Goal: Task Accomplishment & Management: Use online tool/utility

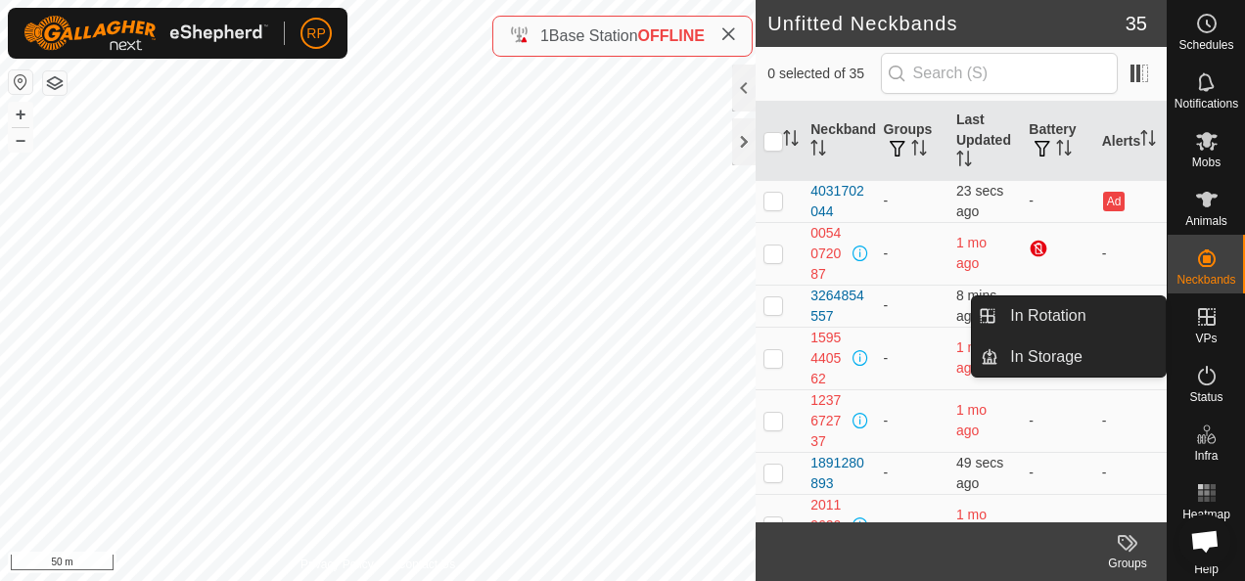
click at [1200, 321] on icon at bounding box center [1206, 316] width 23 height 23
click at [1081, 311] on link "In Rotation" at bounding box center [1081, 316] width 167 height 39
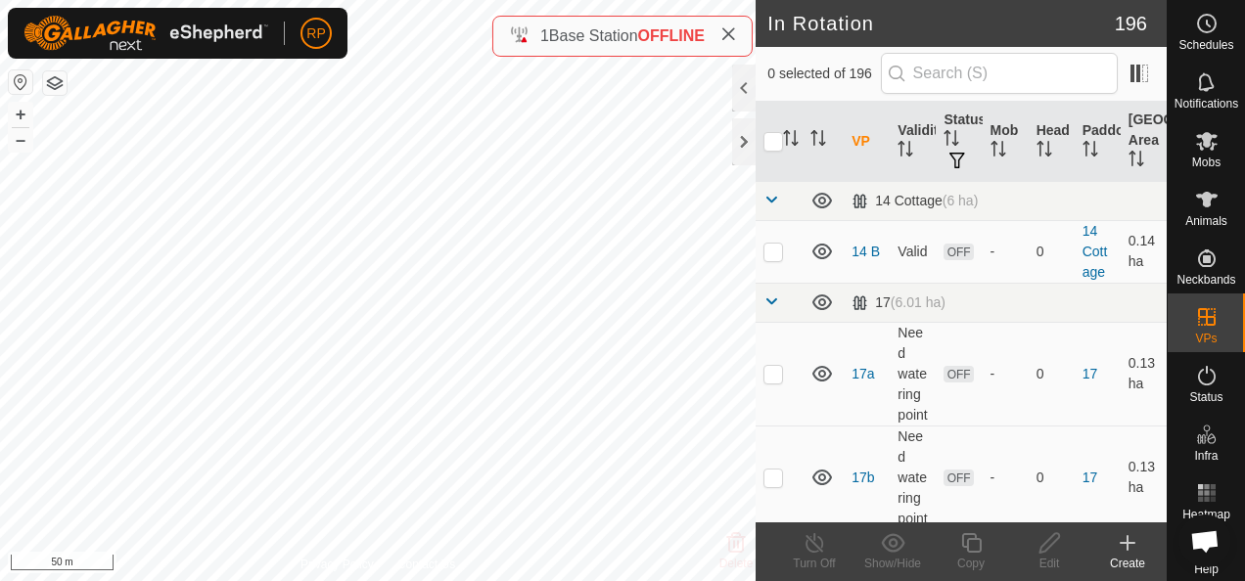
click at [1128, 543] on icon at bounding box center [1128, 543] width 14 height 0
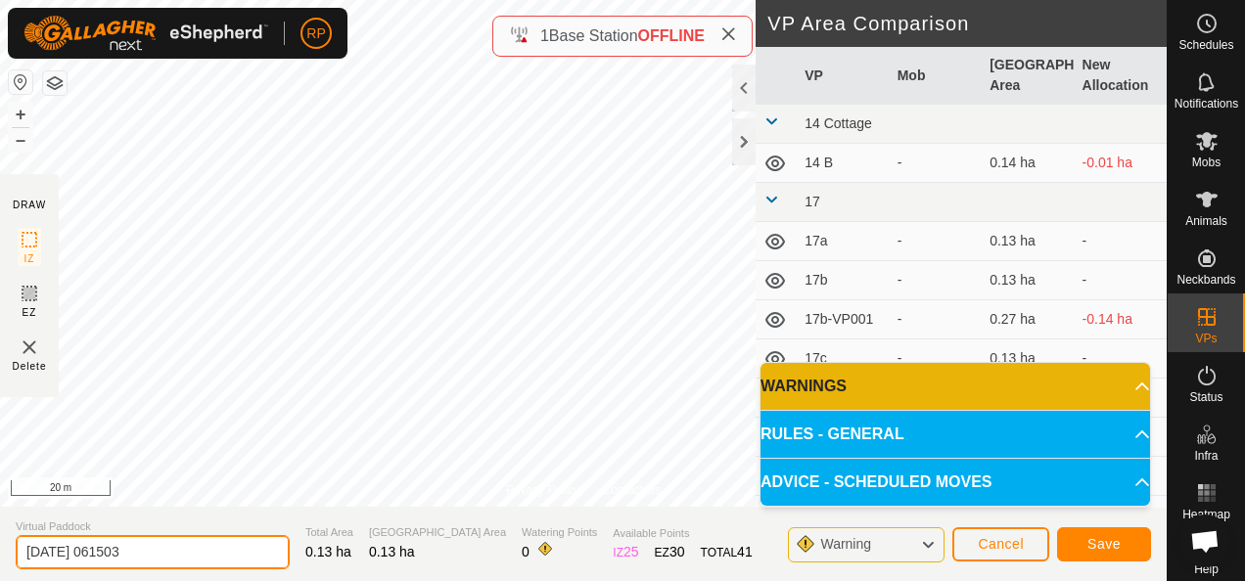
click at [161, 550] on input "[DATE] 061503" at bounding box center [153, 552] width 274 height 34
type input "2"
type input "17g"
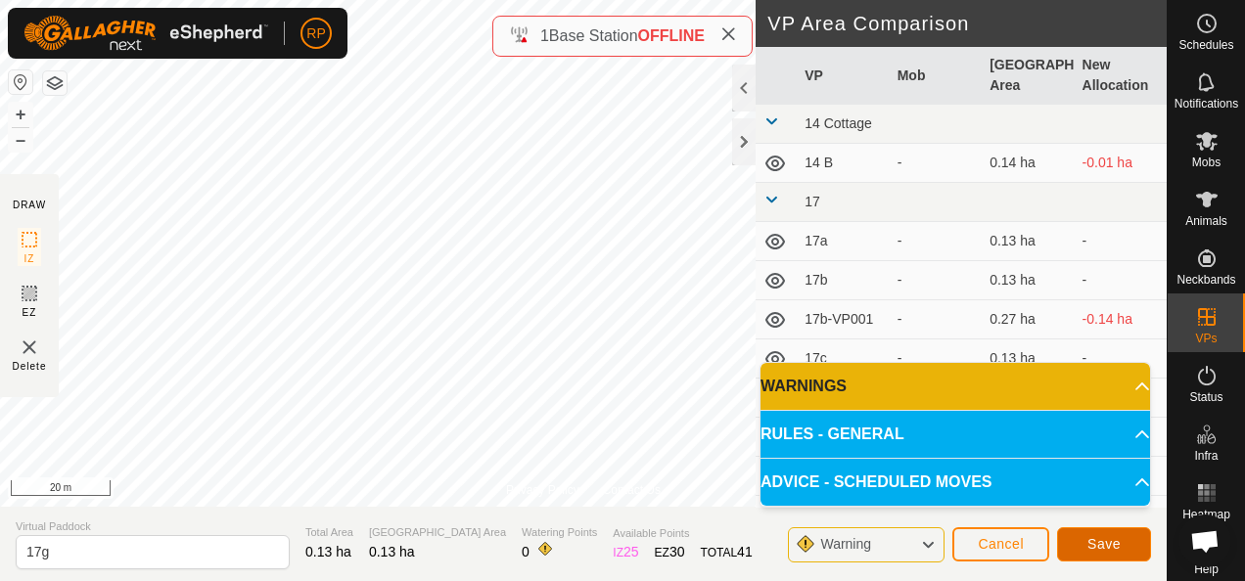
click at [1092, 545] on span "Save" at bounding box center [1104, 544] width 33 height 16
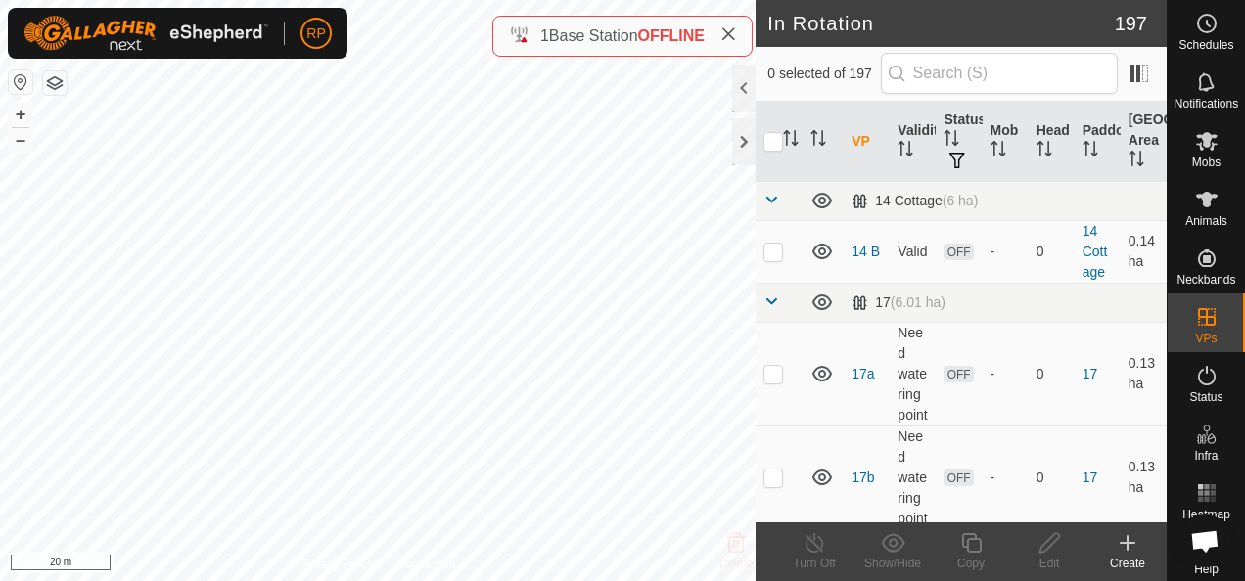
click at [1130, 543] on icon at bounding box center [1128, 543] width 14 height 0
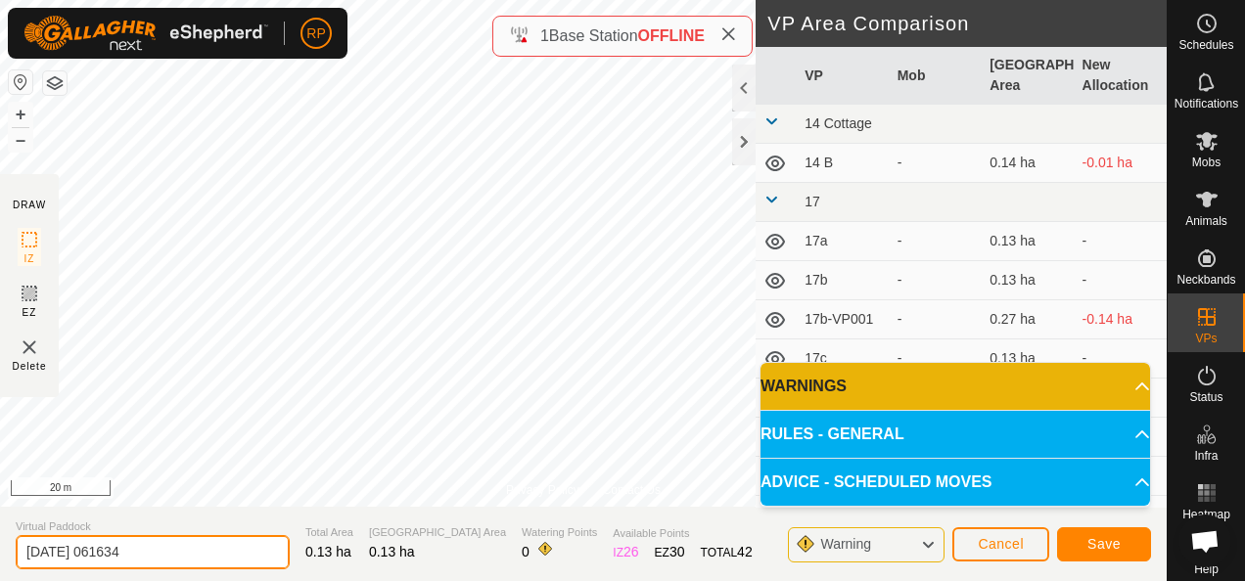
click at [153, 553] on input "[DATE] 061634" at bounding box center [153, 552] width 274 height 34
type input "2"
type input "17h"
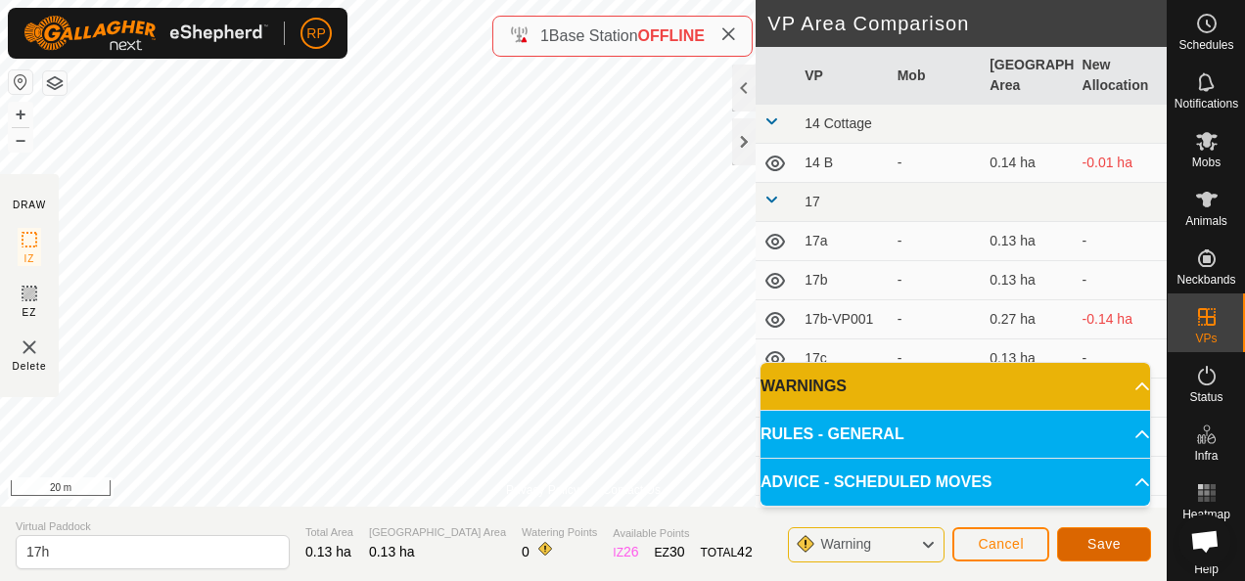
click at [1092, 552] on button "Save" at bounding box center [1104, 545] width 94 height 34
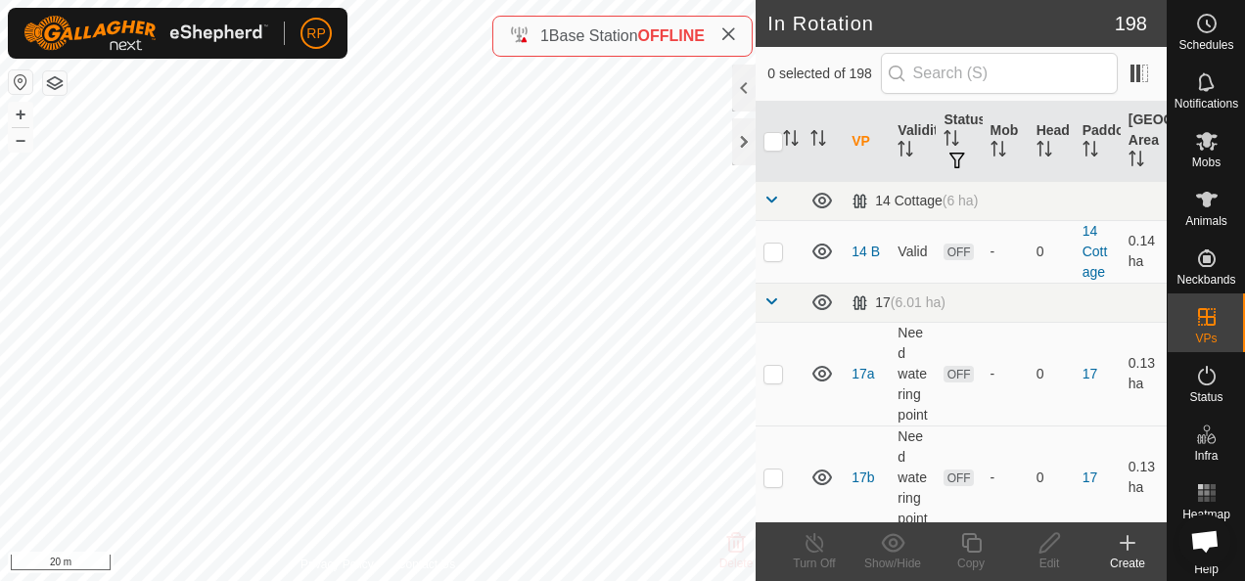
click at [1131, 546] on icon at bounding box center [1127, 543] width 23 height 23
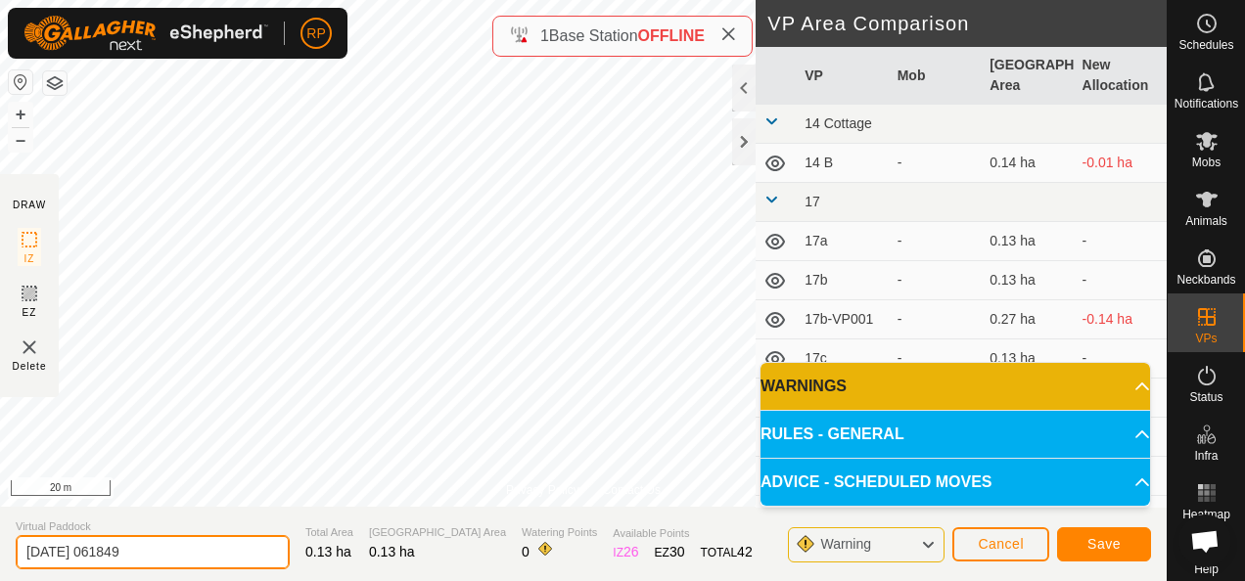
click at [151, 558] on input "[DATE] 061849" at bounding box center [153, 552] width 274 height 34
type input "2"
type input "17i"
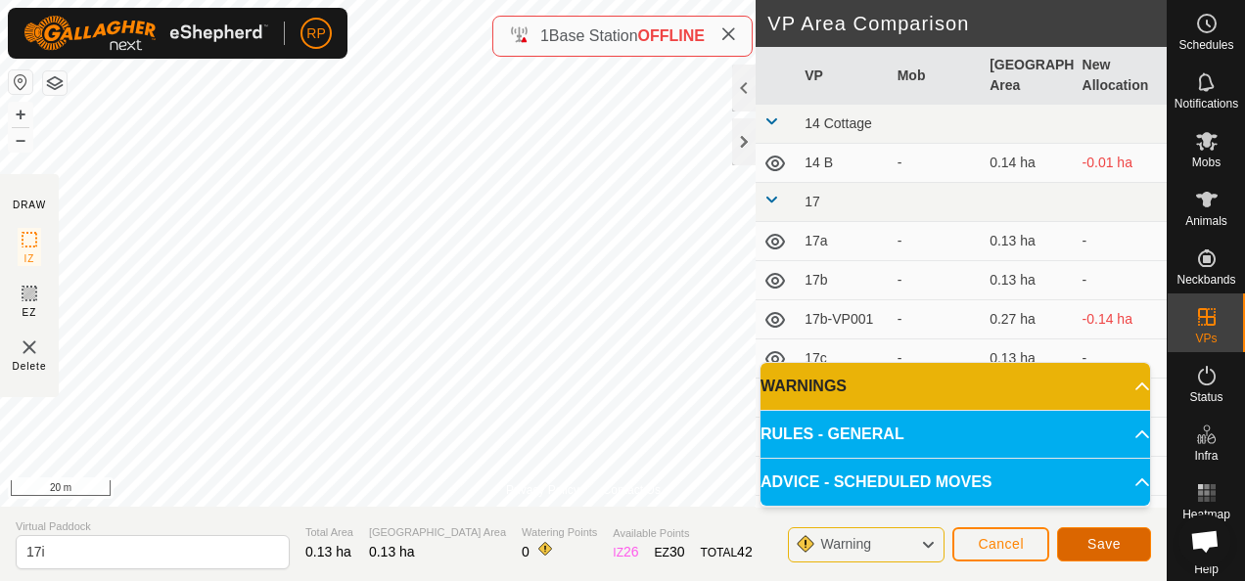
click at [1092, 542] on span "Save" at bounding box center [1104, 544] width 33 height 16
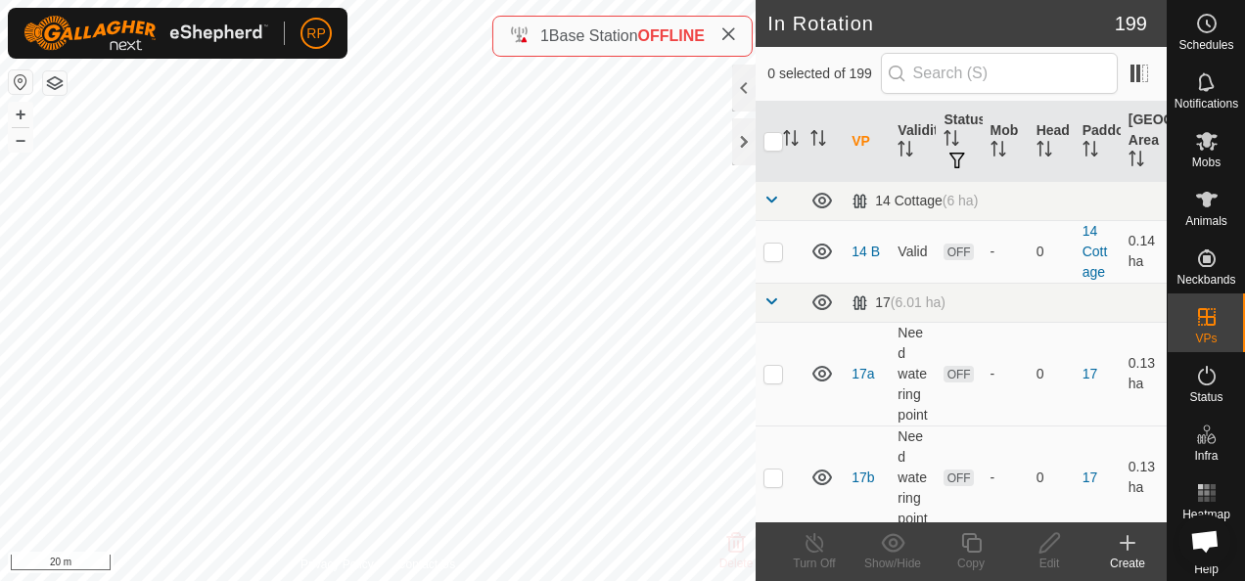
click at [1125, 541] on icon at bounding box center [1127, 543] width 23 height 23
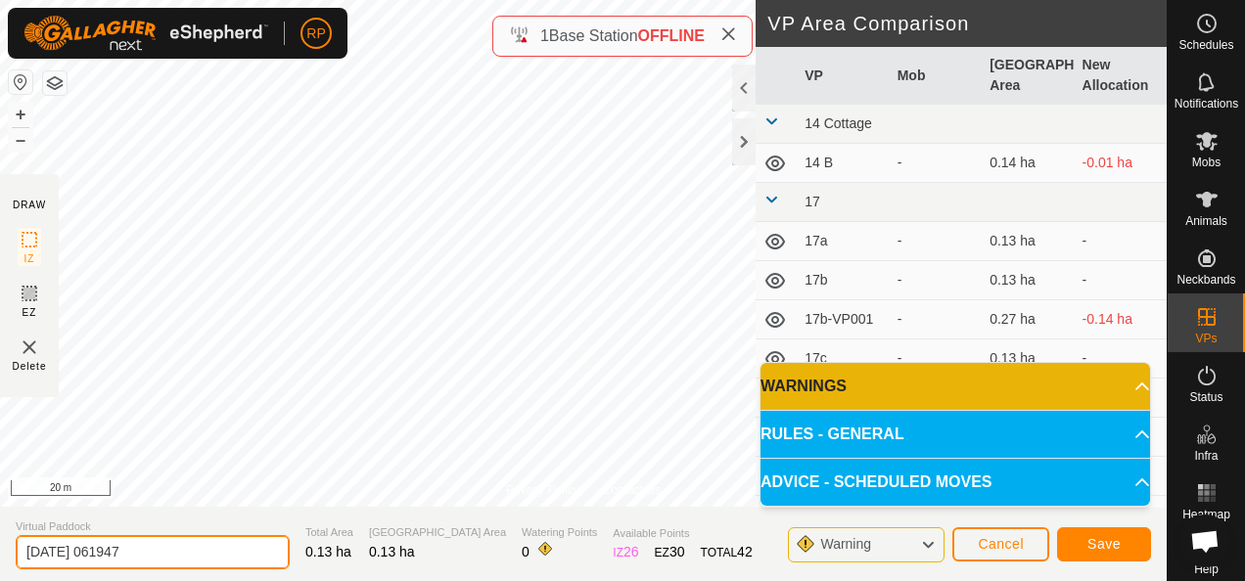
click at [159, 552] on input "[DATE] 061947" at bounding box center [153, 552] width 274 height 34
type input "2"
type input "17j"
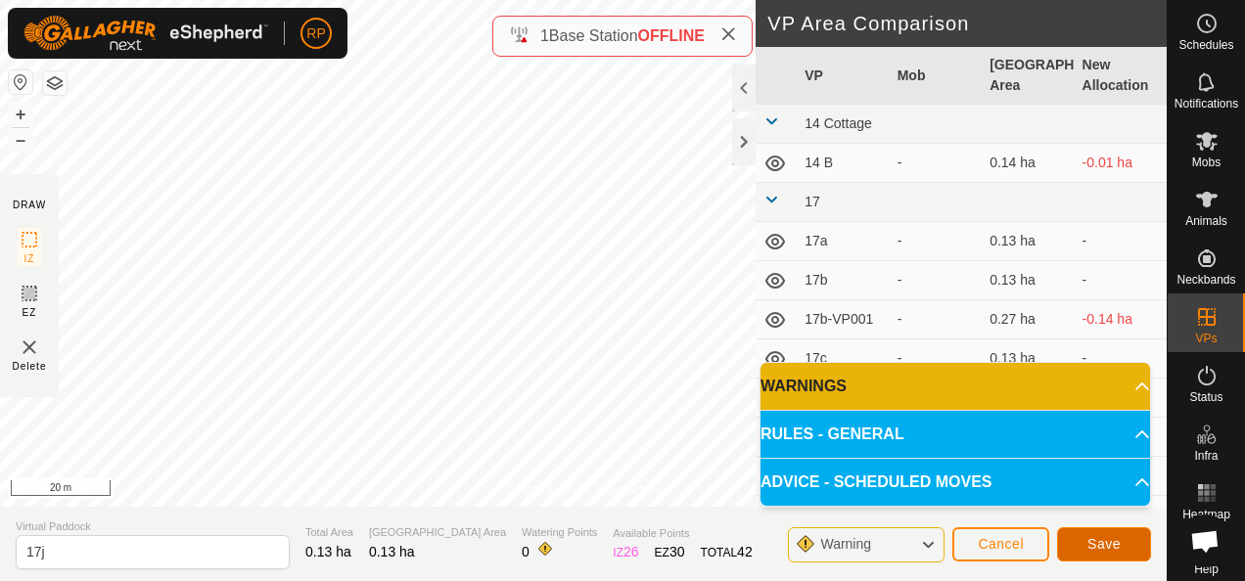
click at [1103, 549] on span "Save" at bounding box center [1104, 544] width 33 height 16
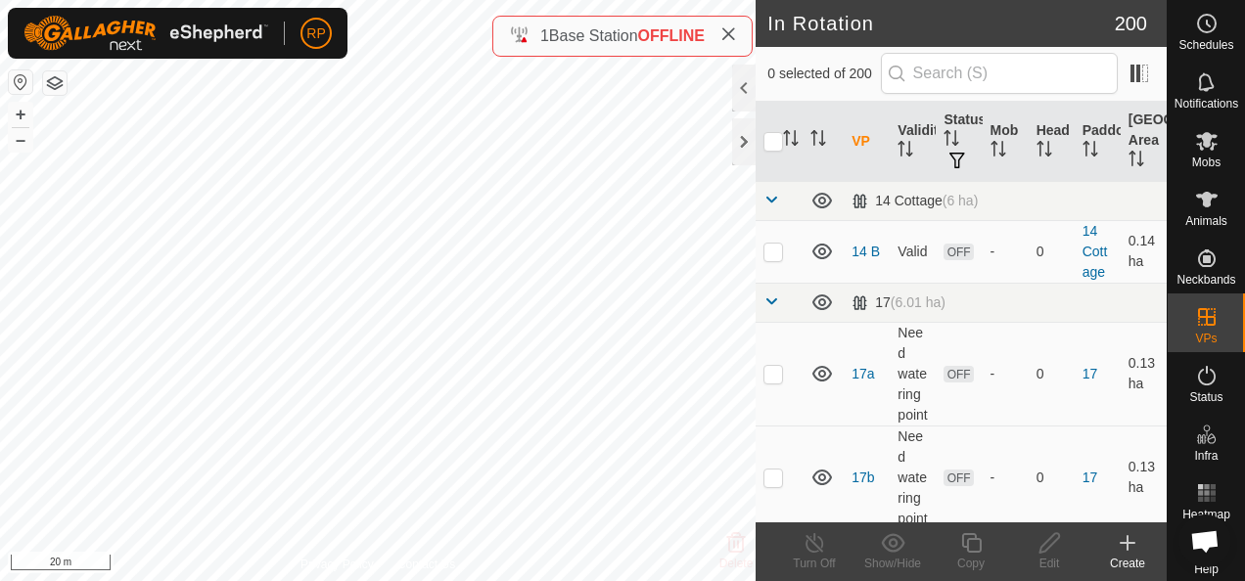
click at [1130, 544] on icon at bounding box center [1127, 543] width 23 height 23
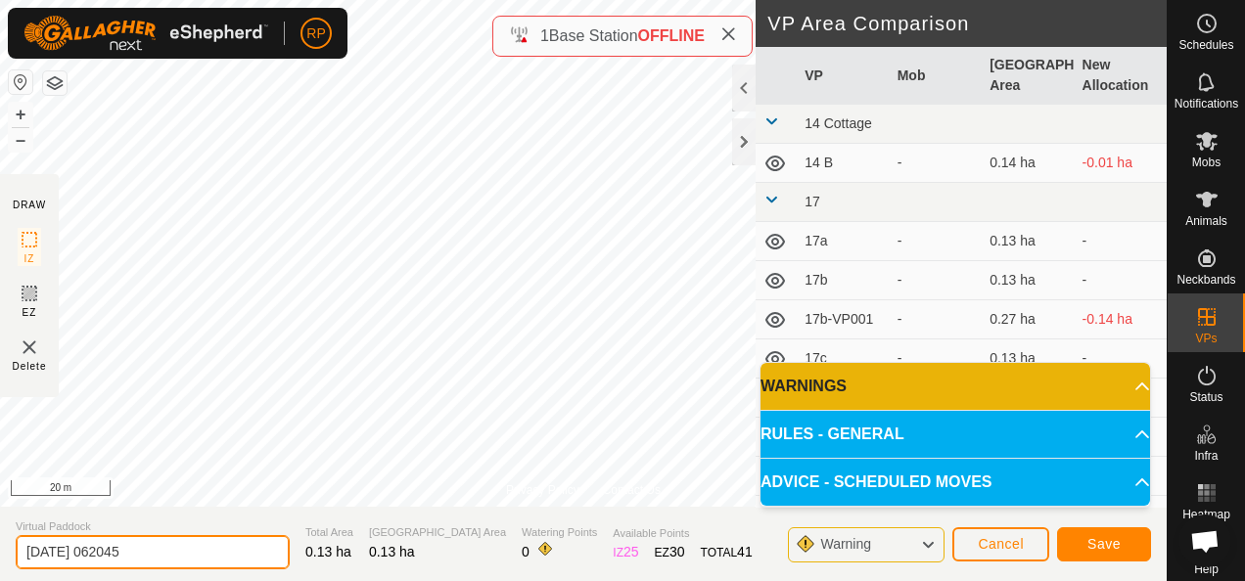
click at [145, 546] on input "[DATE] 062045" at bounding box center [153, 552] width 274 height 34
type input "2"
type input "17k"
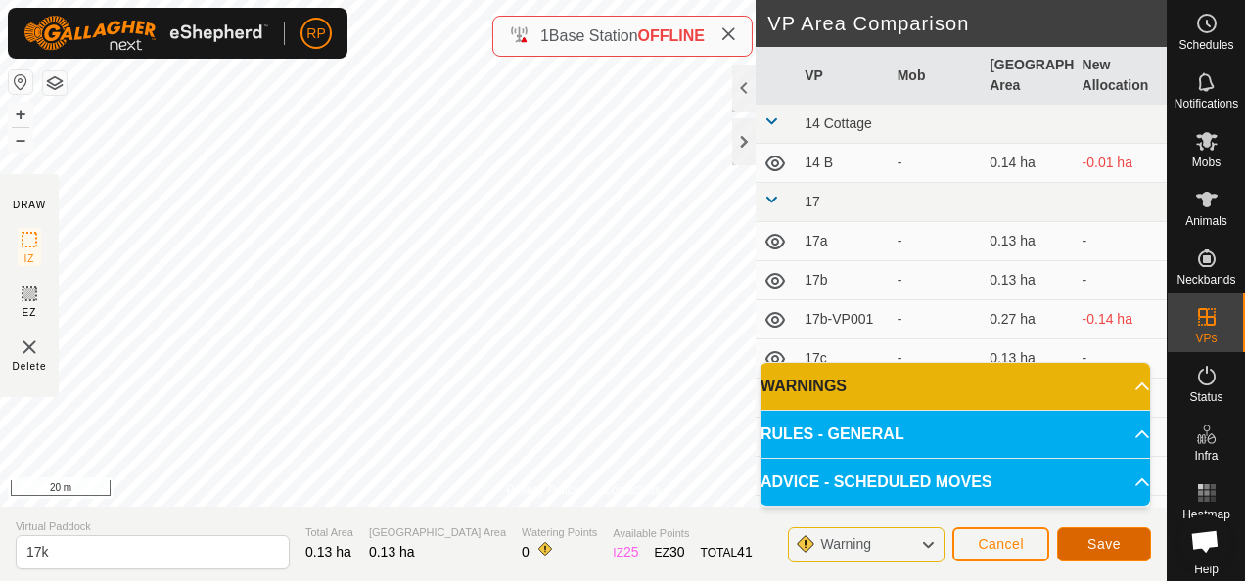
click at [1102, 544] on span "Save" at bounding box center [1104, 544] width 33 height 16
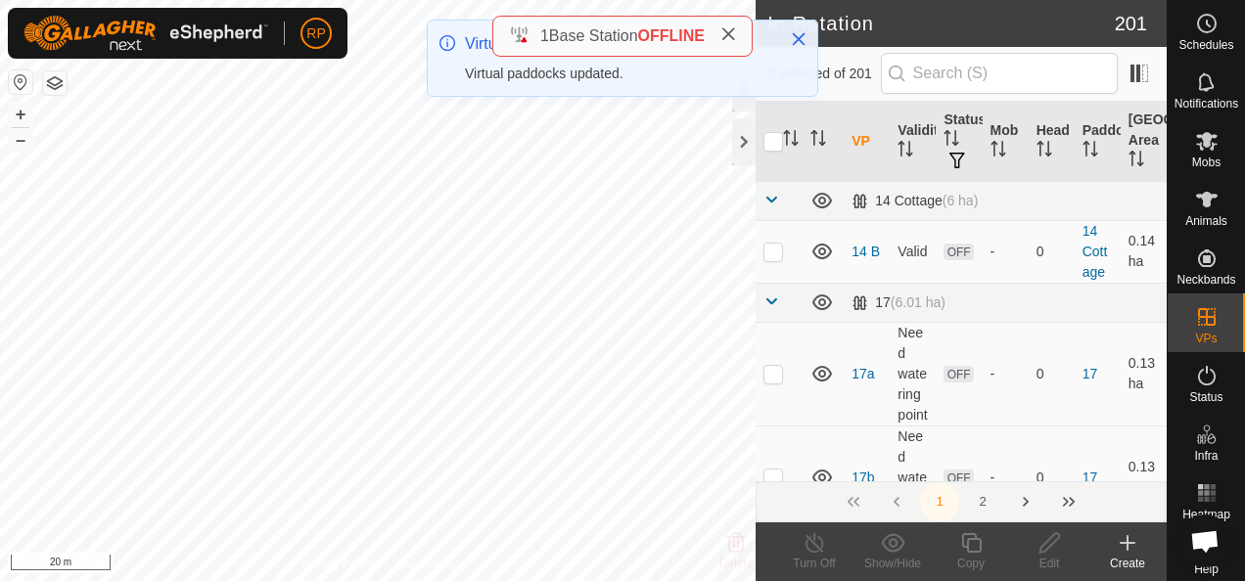
checkbox input "true"
click at [1053, 544] on icon at bounding box center [1050, 543] width 24 height 23
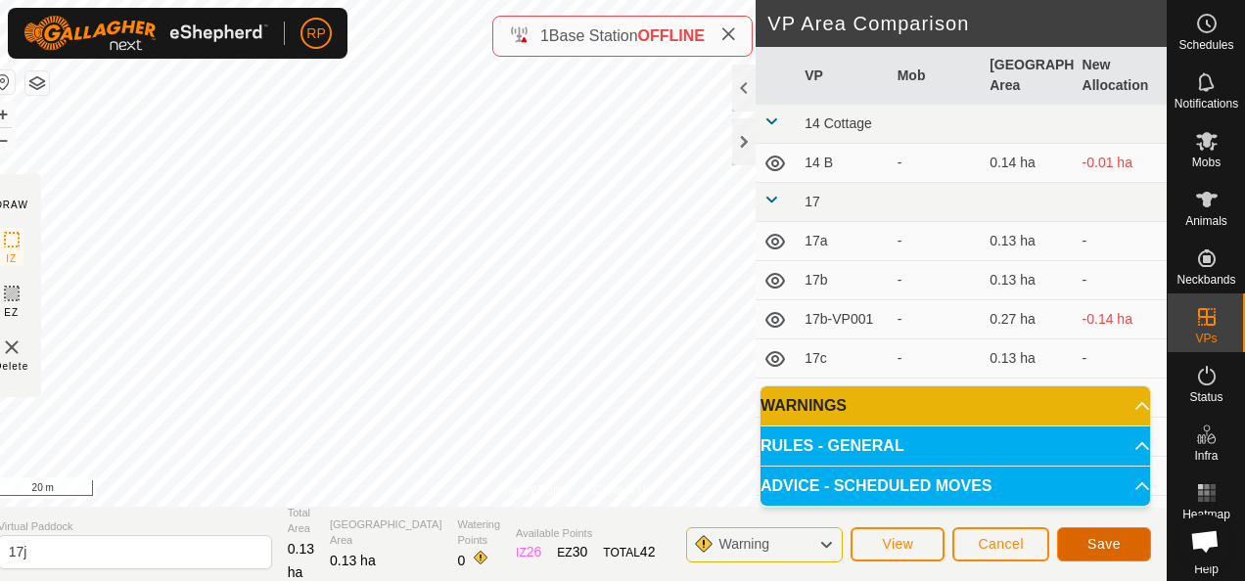
click at [1081, 552] on button "Save" at bounding box center [1104, 545] width 94 height 34
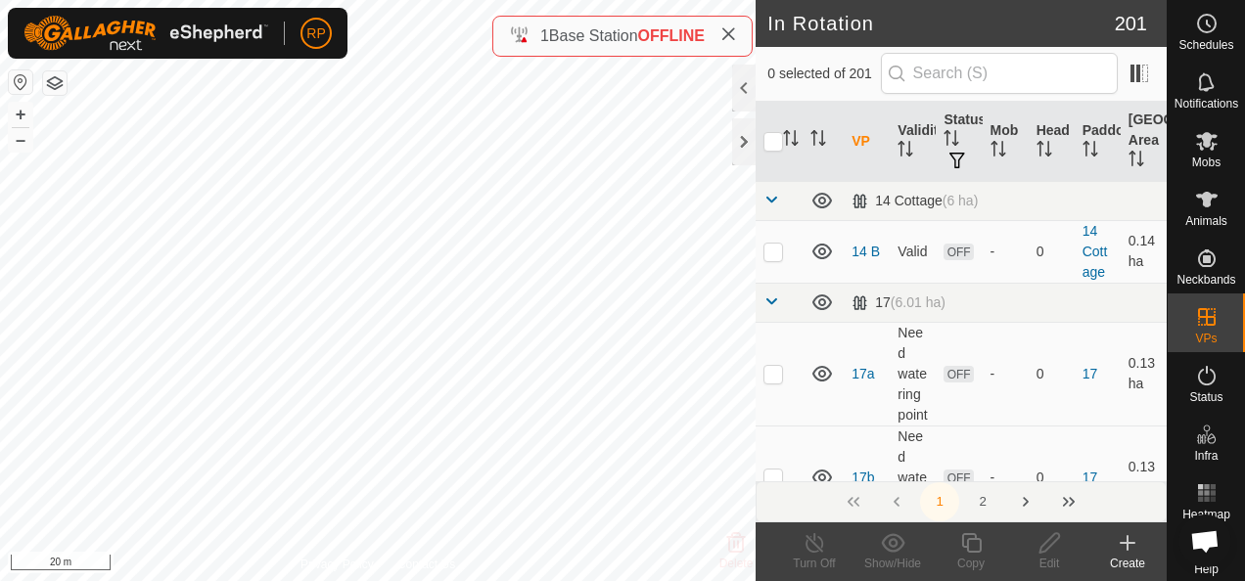
checkbox input "true"
click at [1053, 544] on icon at bounding box center [1050, 543] width 24 height 23
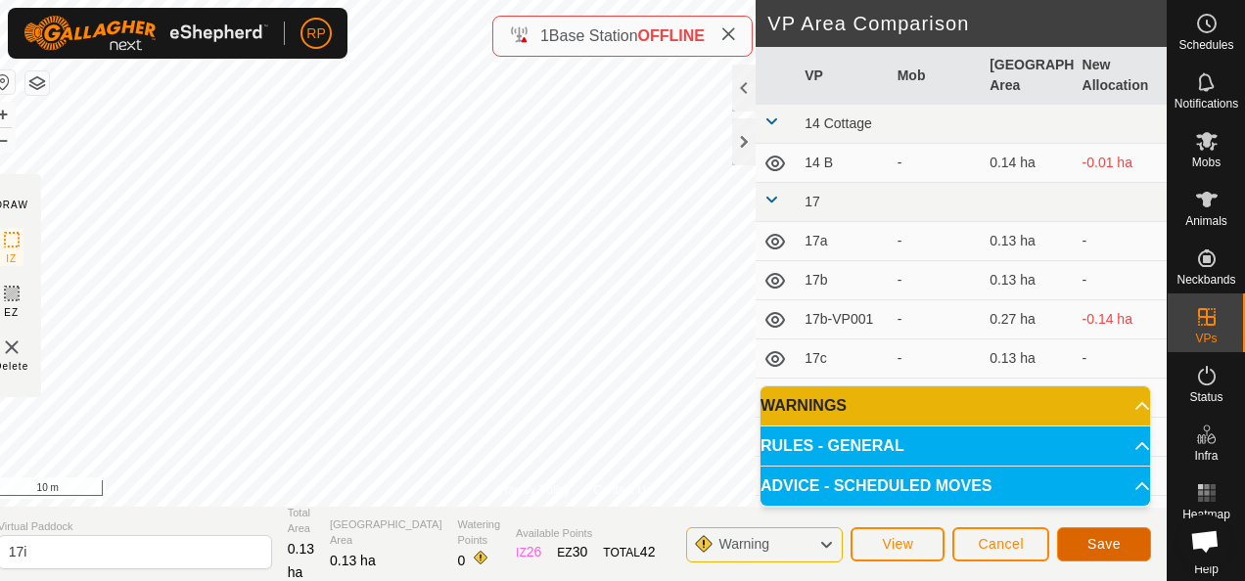
click at [1096, 544] on span "Save" at bounding box center [1104, 544] width 33 height 16
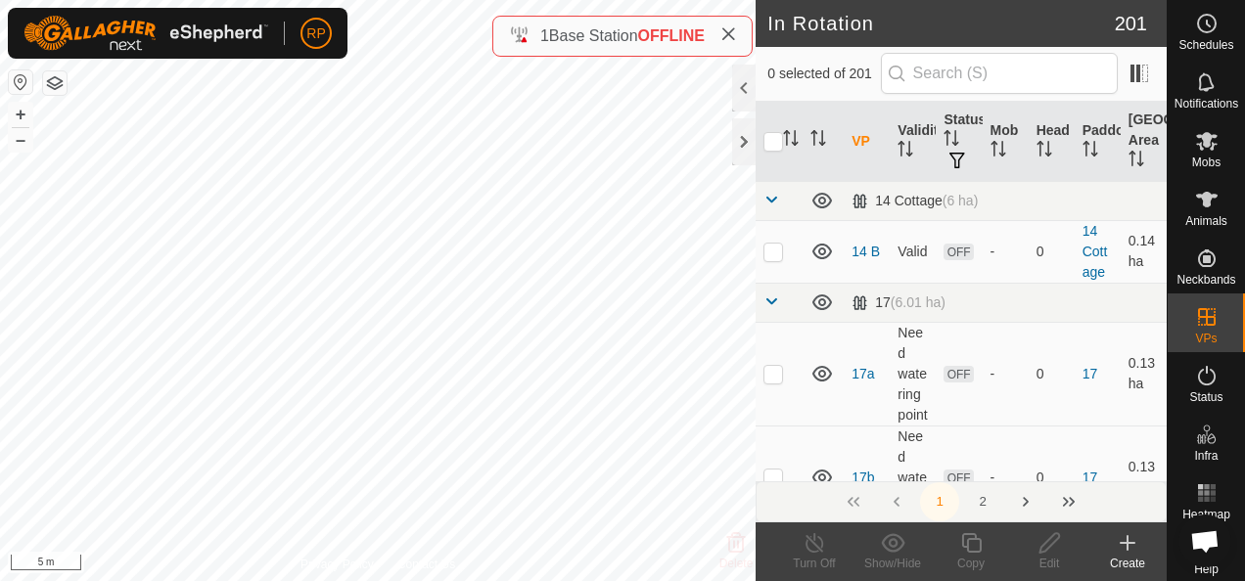
checkbox input "true"
click at [1043, 549] on icon at bounding box center [1050, 543] width 24 height 23
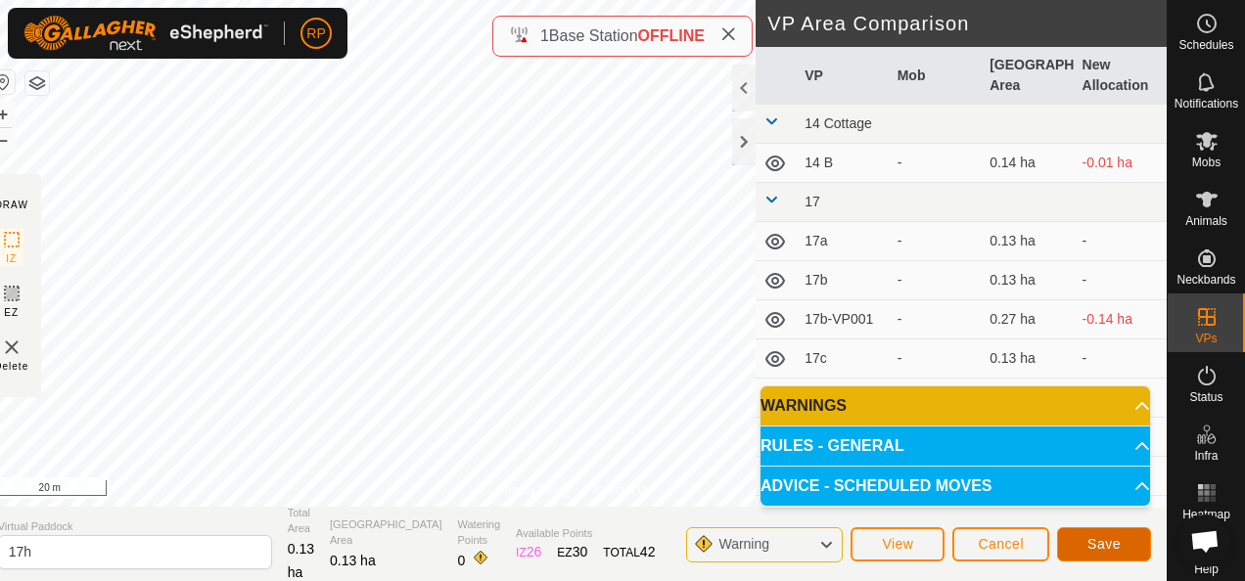
click at [1101, 552] on button "Save" at bounding box center [1104, 545] width 94 height 34
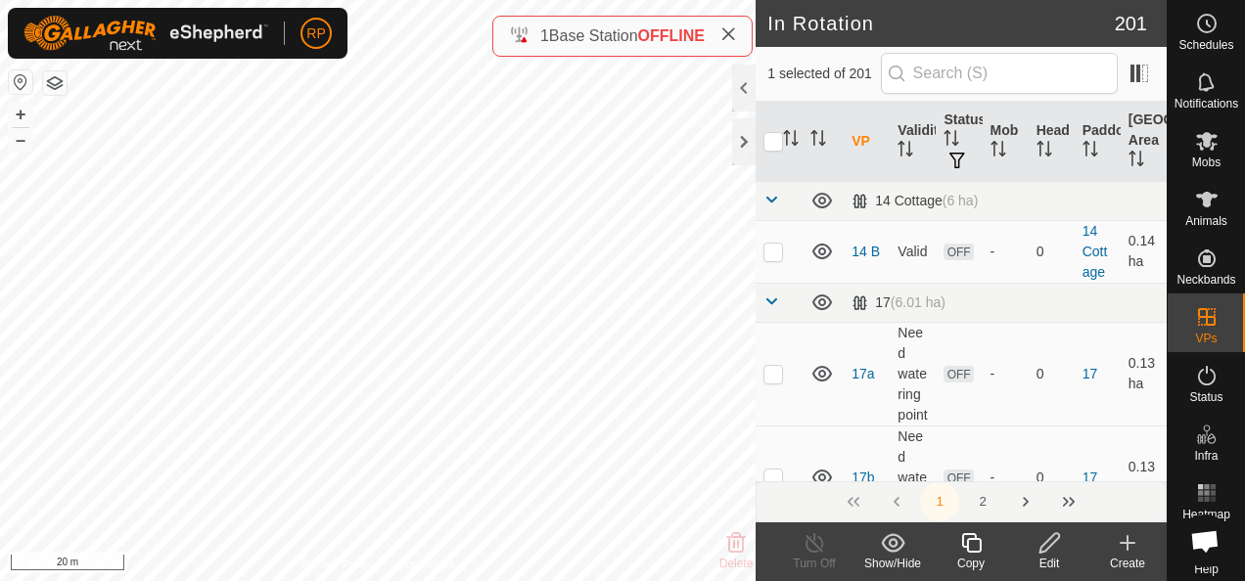
click at [1045, 542] on icon at bounding box center [1050, 543] width 20 height 20
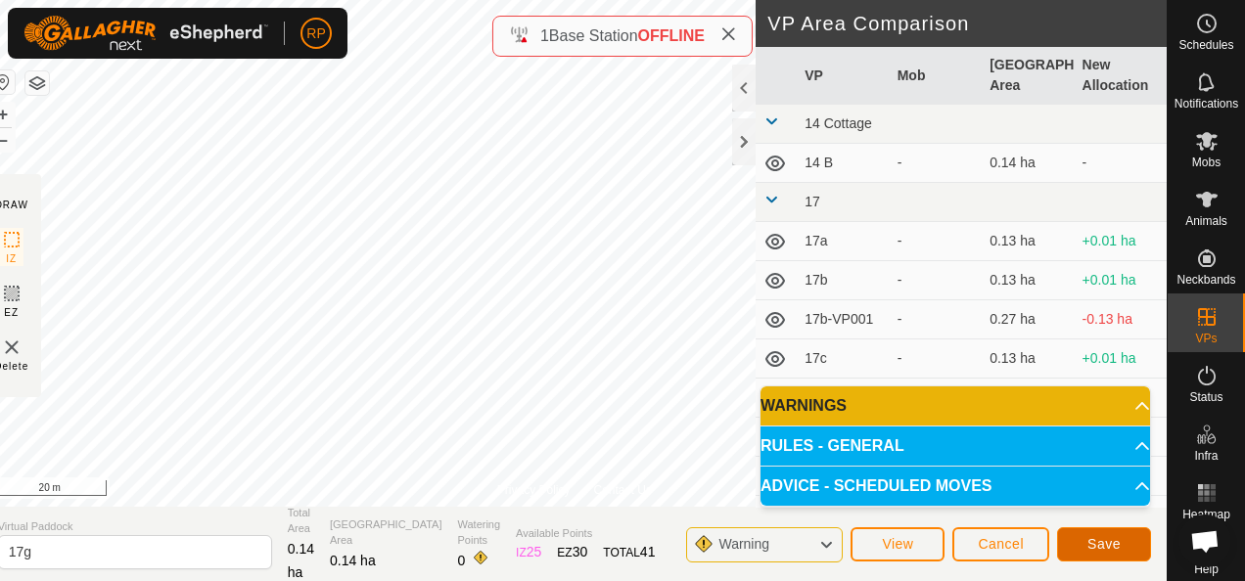
click at [1110, 549] on span "Save" at bounding box center [1104, 544] width 33 height 16
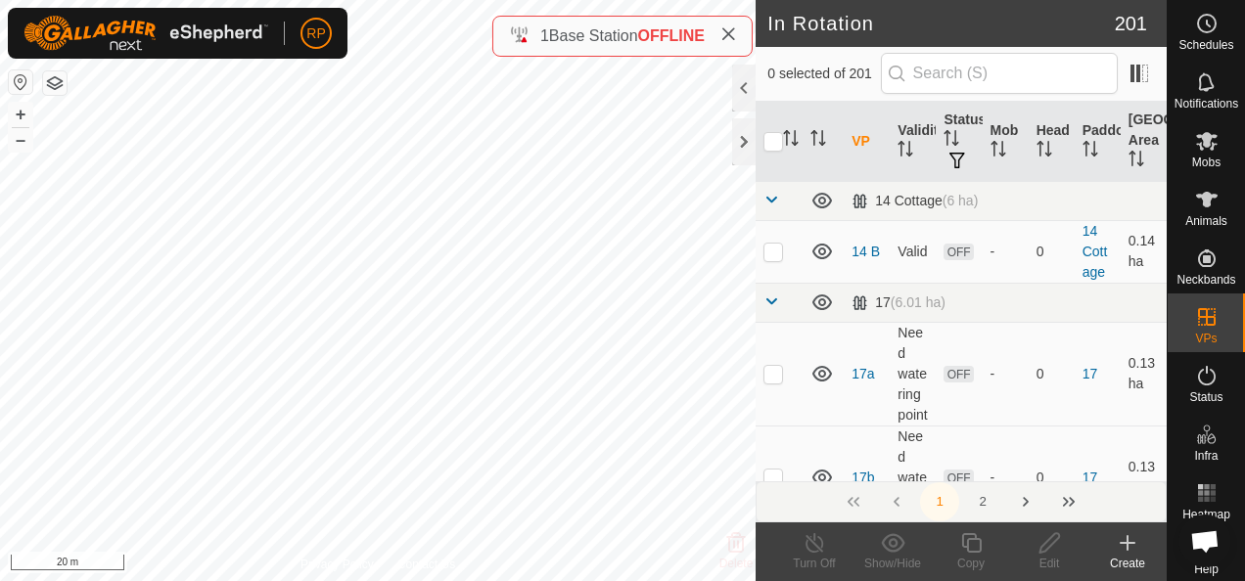
click at [1130, 543] on icon at bounding box center [1128, 543] width 14 height 0
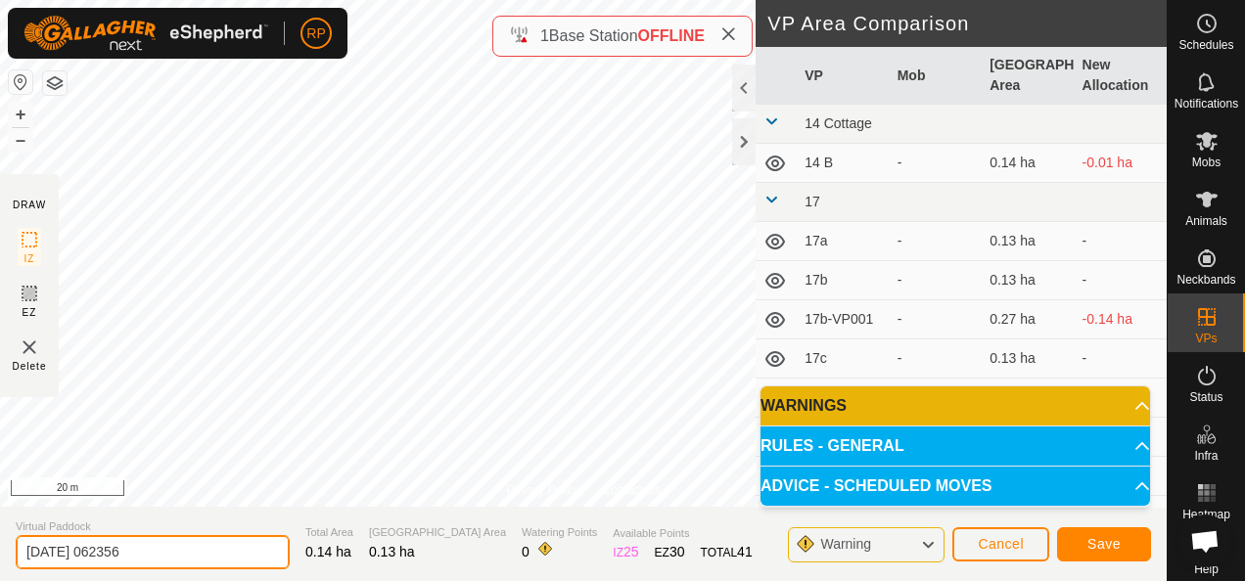
click at [166, 551] on input "[DATE] 062356" at bounding box center [153, 552] width 274 height 34
type input "2"
type input "17l"
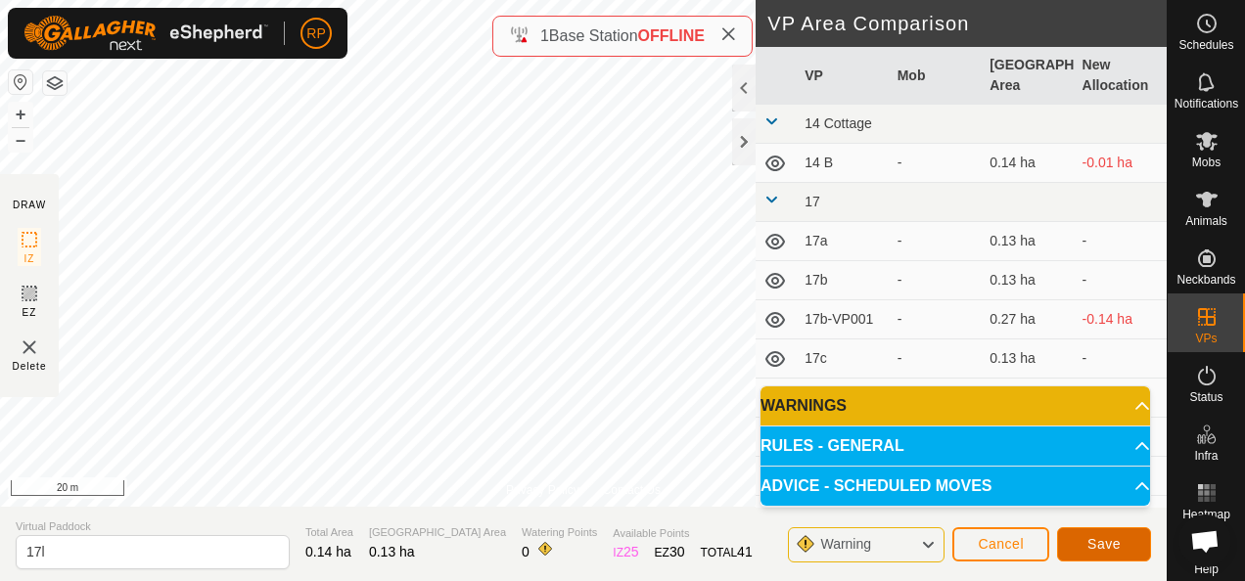
click at [1118, 546] on span "Save" at bounding box center [1104, 544] width 33 height 16
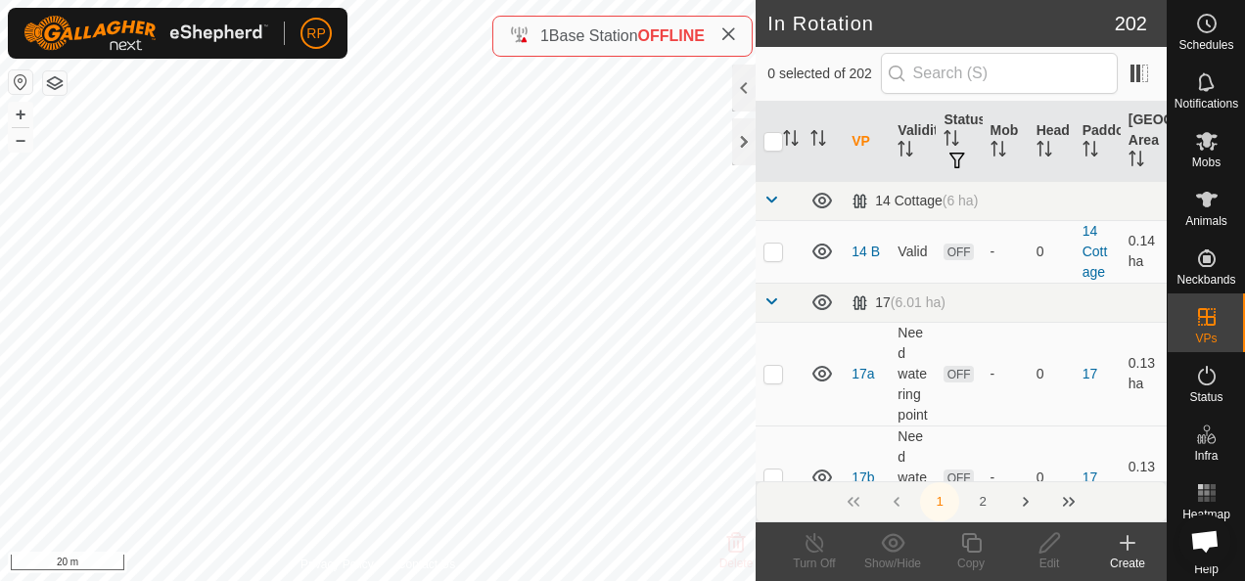
click at [1132, 543] on icon at bounding box center [1128, 543] width 14 height 0
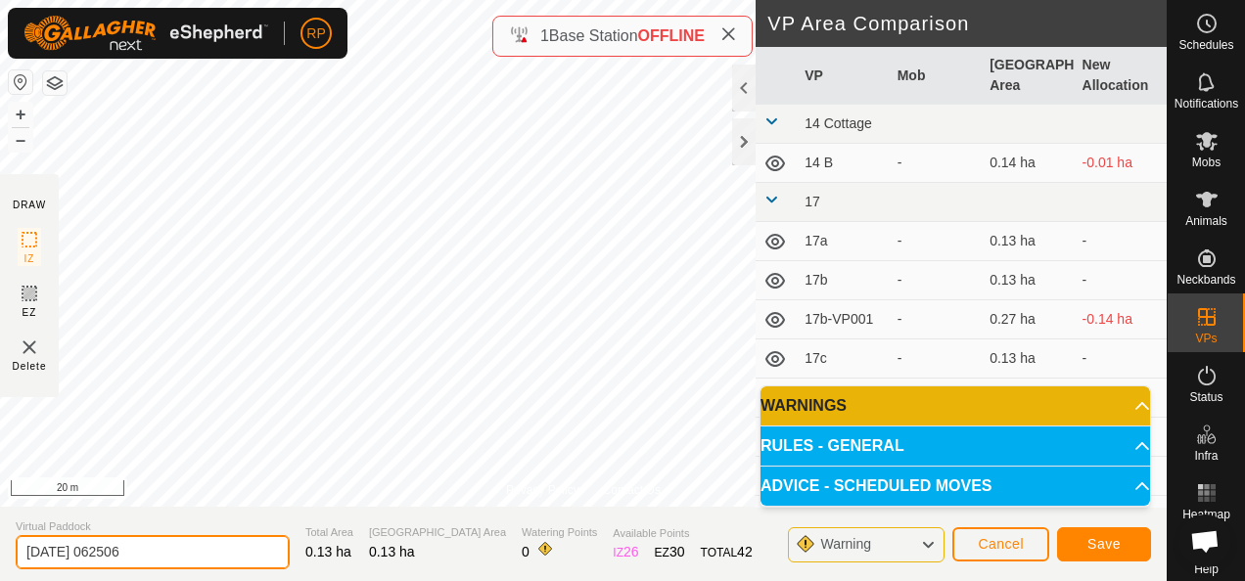
click at [159, 548] on input "[DATE] 062506" at bounding box center [153, 552] width 274 height 34
type input "2"
type input "17m"
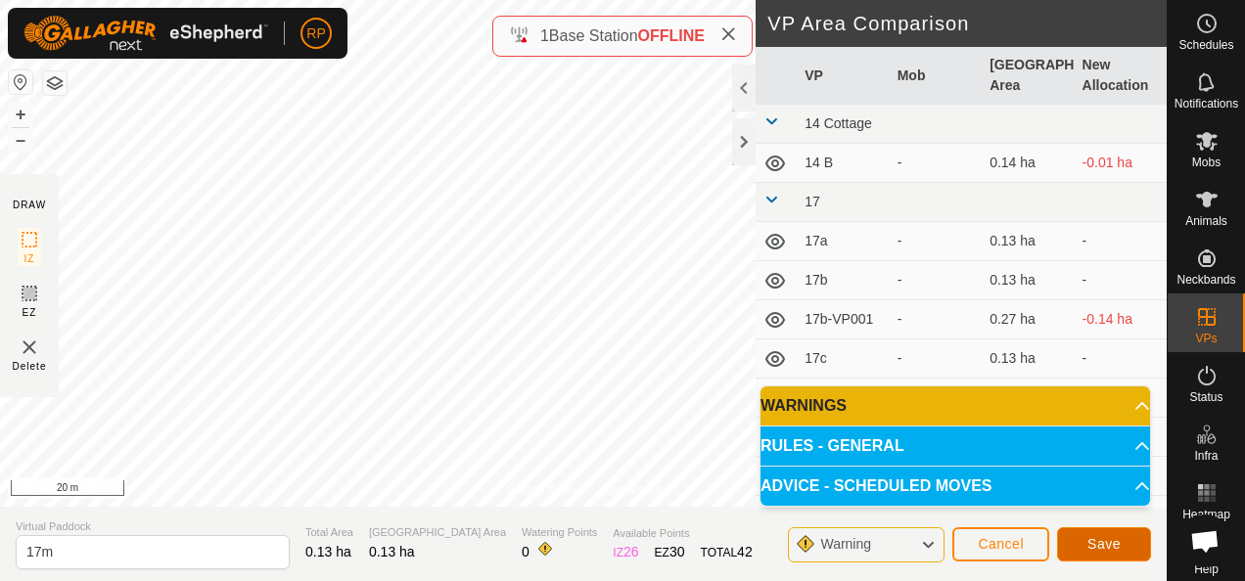
click at [1090, 541] on span "Save" at bounding box center [1104, 544] width 33 height 16
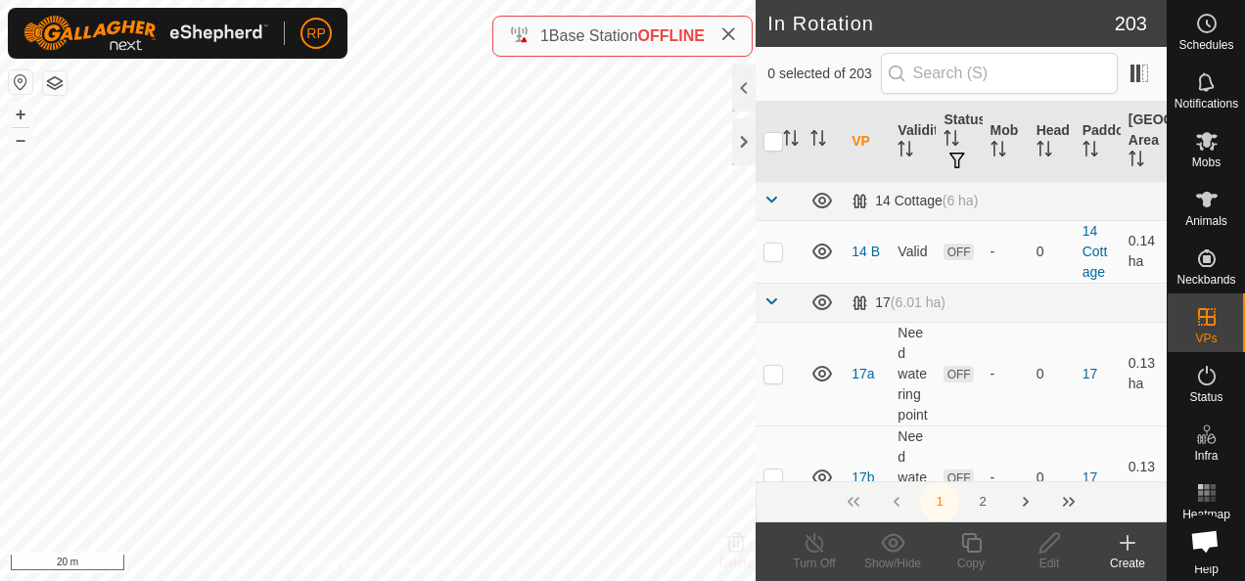
click at [1128, 540] on icon at bounding box center [1128, 543] width 0 height 14
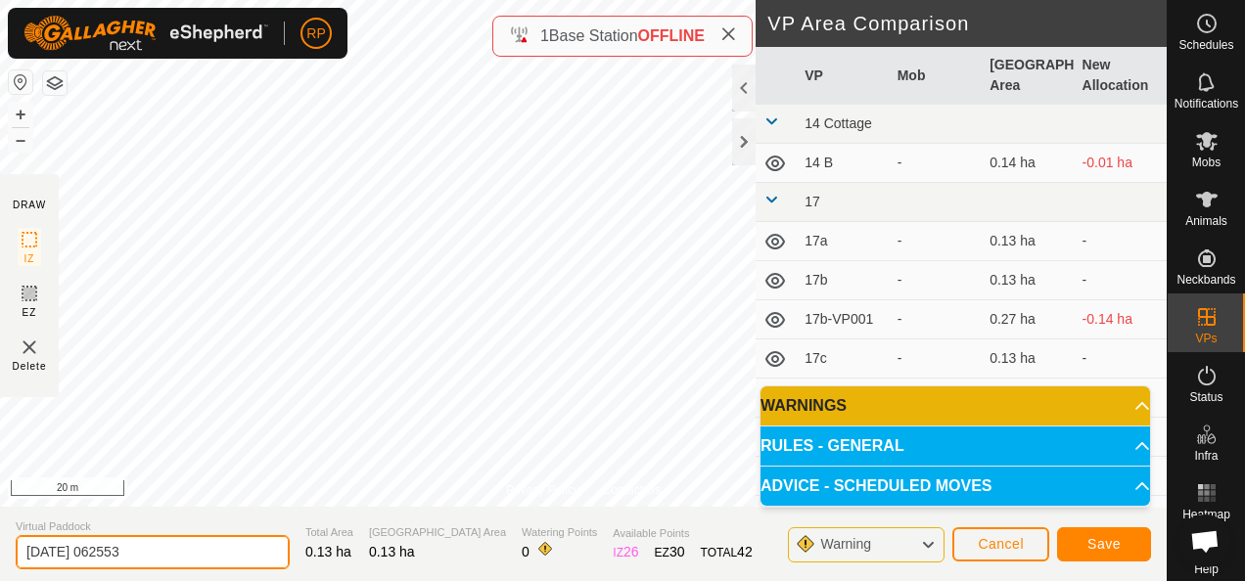
click at [174, 552] on input "[DATE] 062553" at bounding box center [153, 552] width 274 height 34
type input "2"
type input "17n"
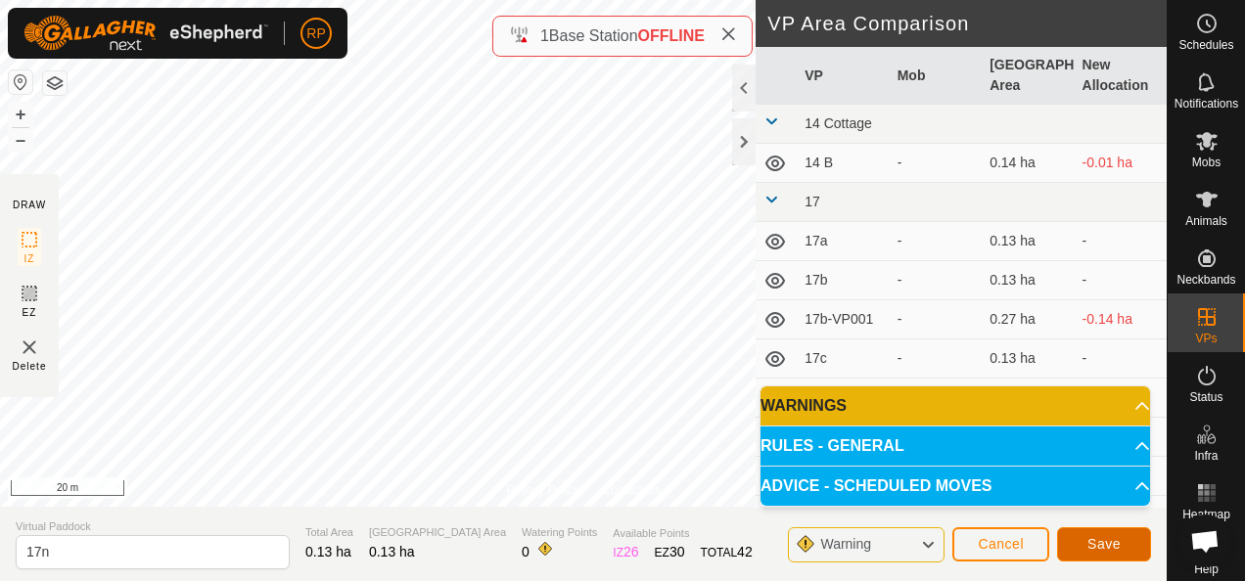
click at [1091, 553] on button "Save" at bounding box center [1104, 545] width 94 height 34
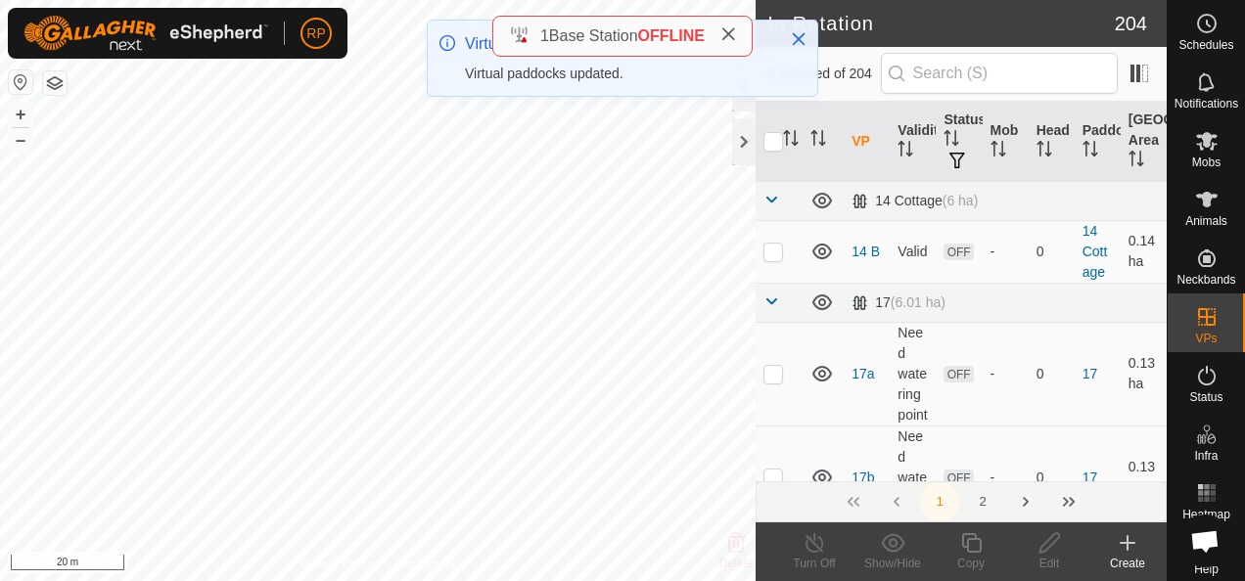
checkbox input "true"
click at [1049, 544] on icon at bounding box center [1050, 543] width 24 height 23
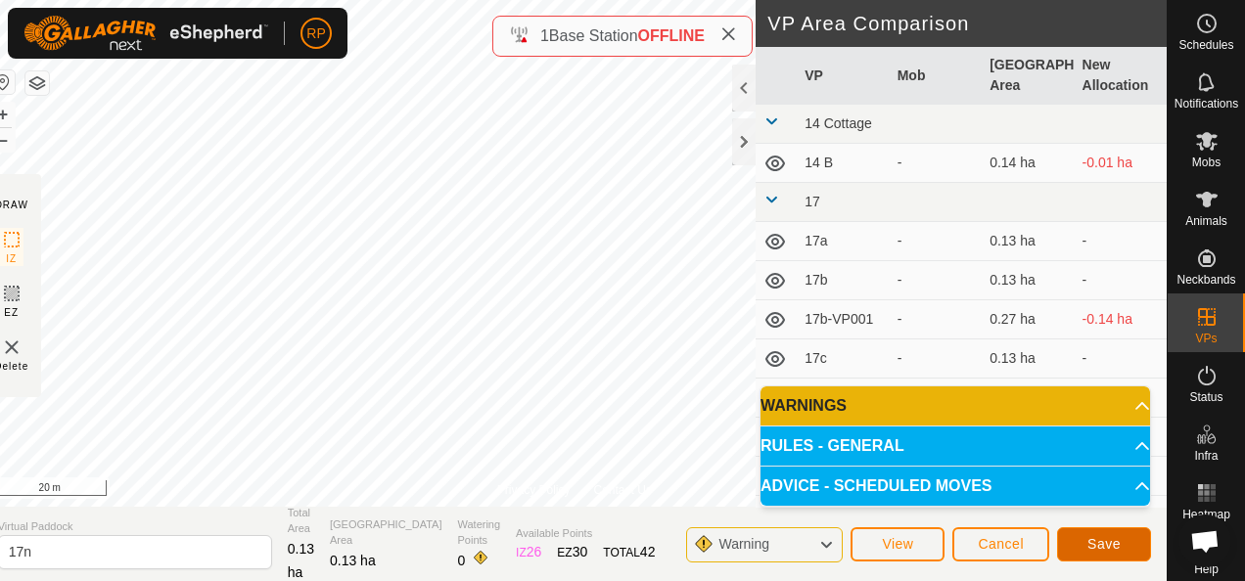
click at [1113, 545] on span "Save" at bounding box center [1104, 544] width 33 height 16
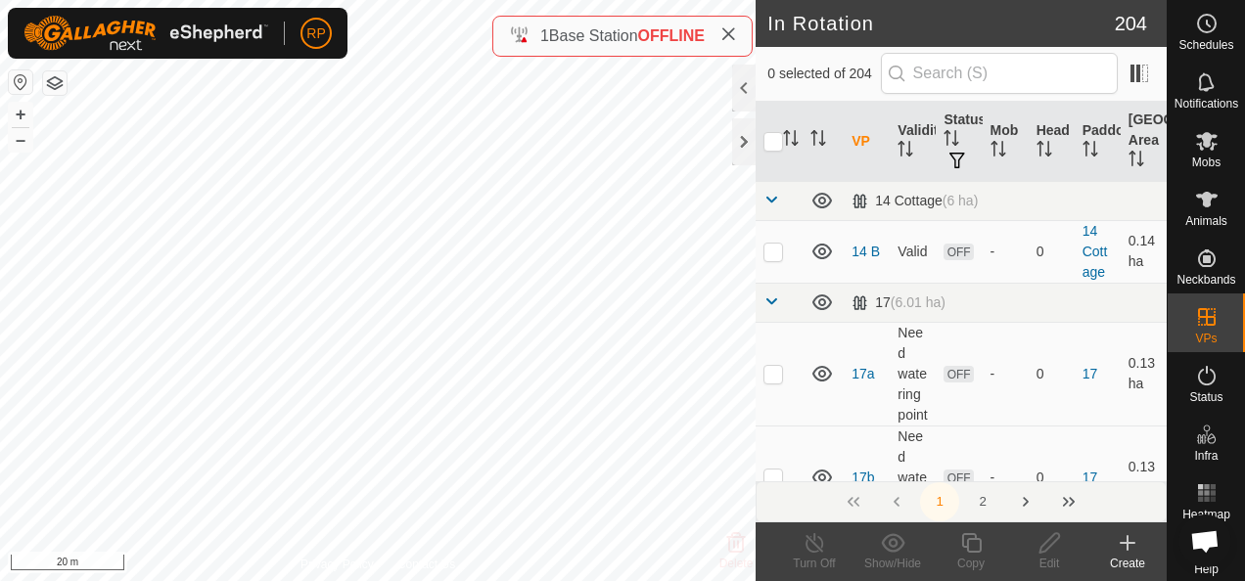
click at [1129, 548] on icon at bounding box center [1127, 543] width 23 height 23
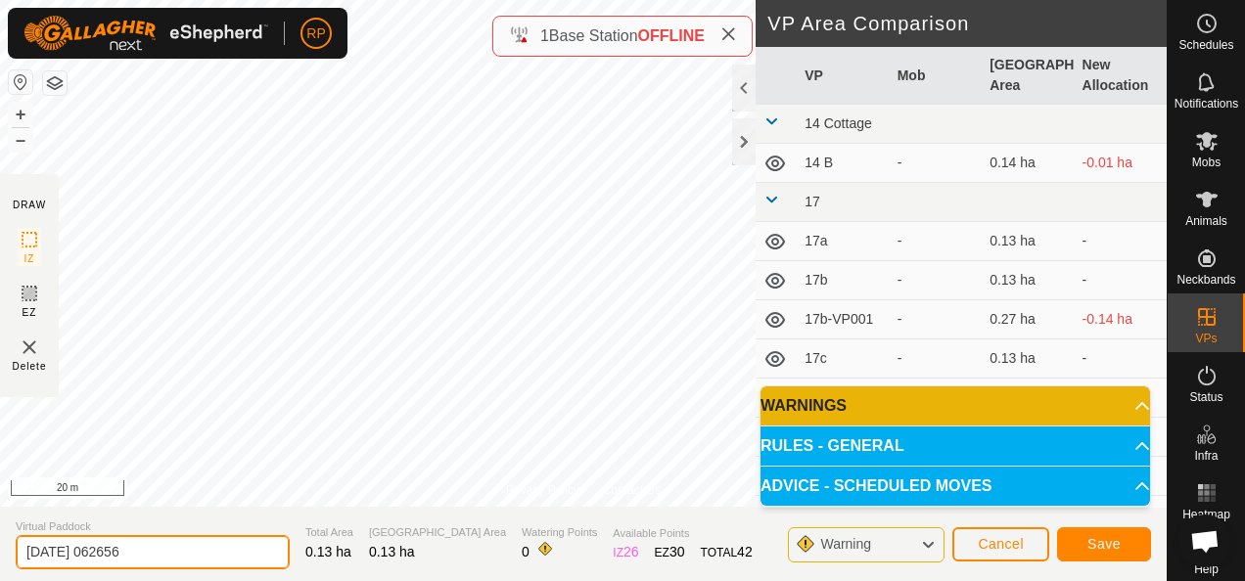
click at [164, 557] on input "[DATE] 062656" at bounding box center [153, 552] width 274 height 34
type input "2"
type input "17o"
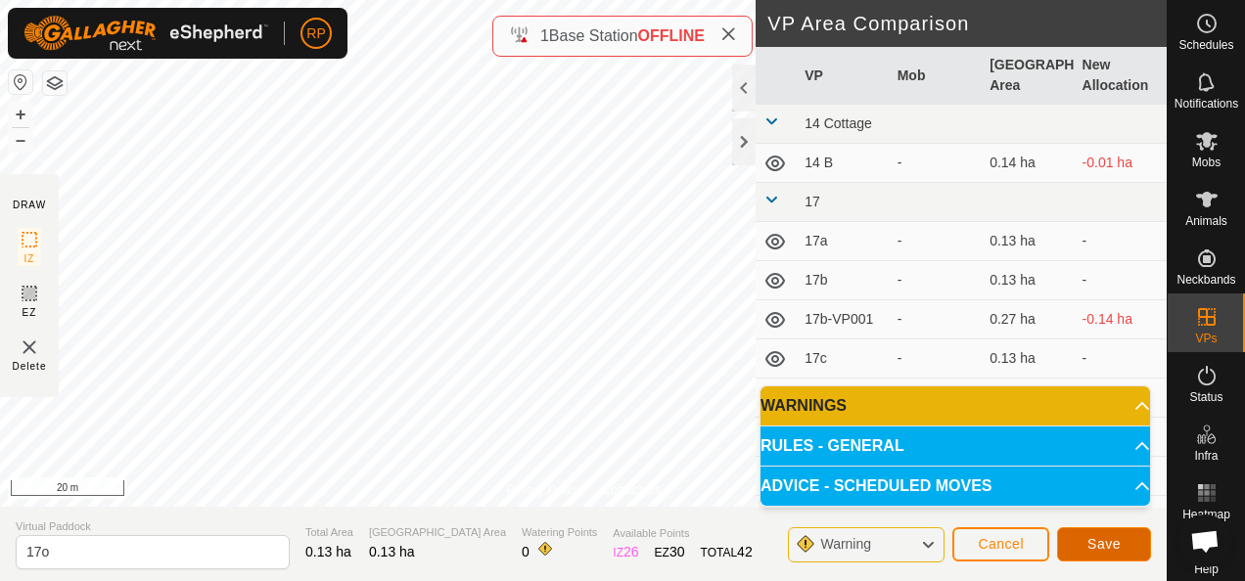
click at [1102, 546] on span "Save" at bounding box center [1104, 544] width 33 height 16
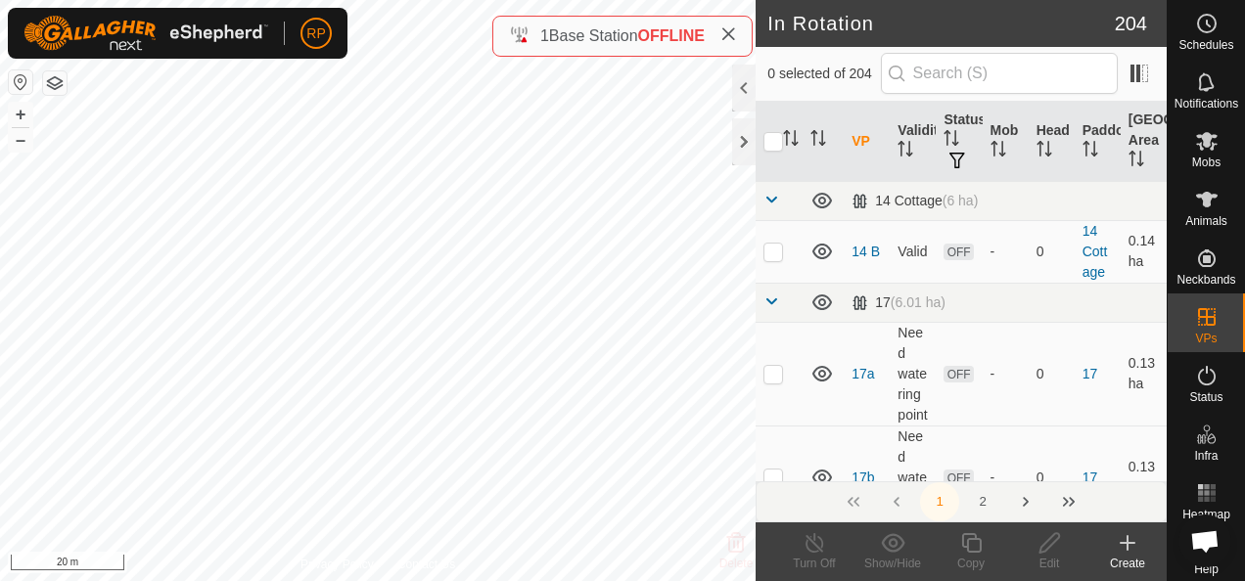
click at [1123, 546] on icon at bounding box center [1127, 543] width 23 height 23
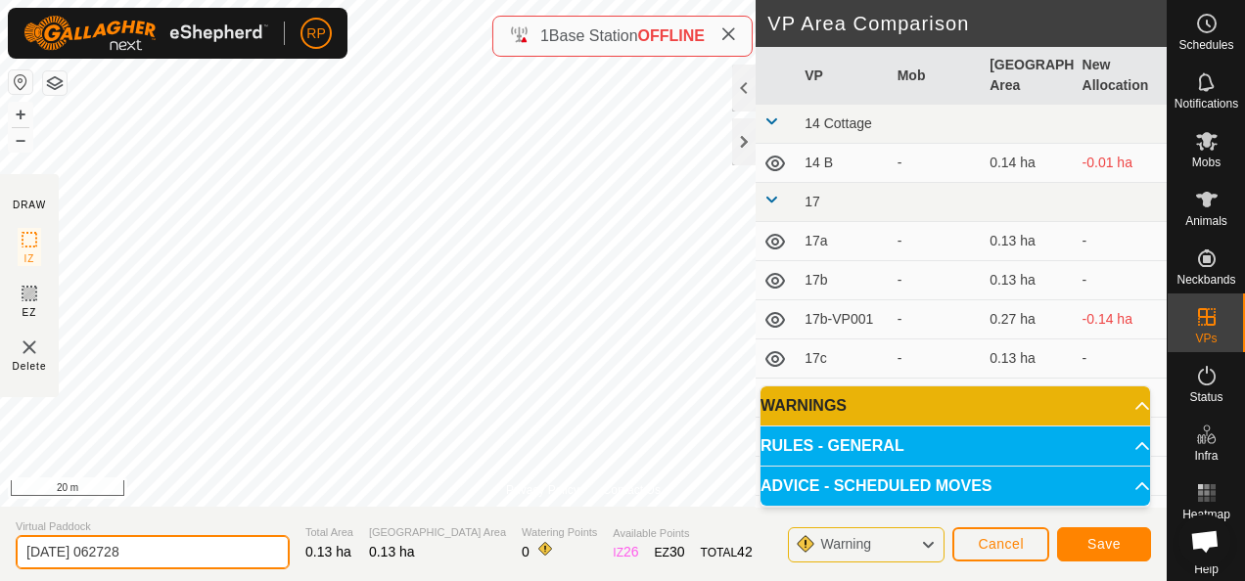
click at [158, 555] on input "[DATE] 062728" at bounding box center [153, 552] width 274 height 34
type input "2"
type input "17p"
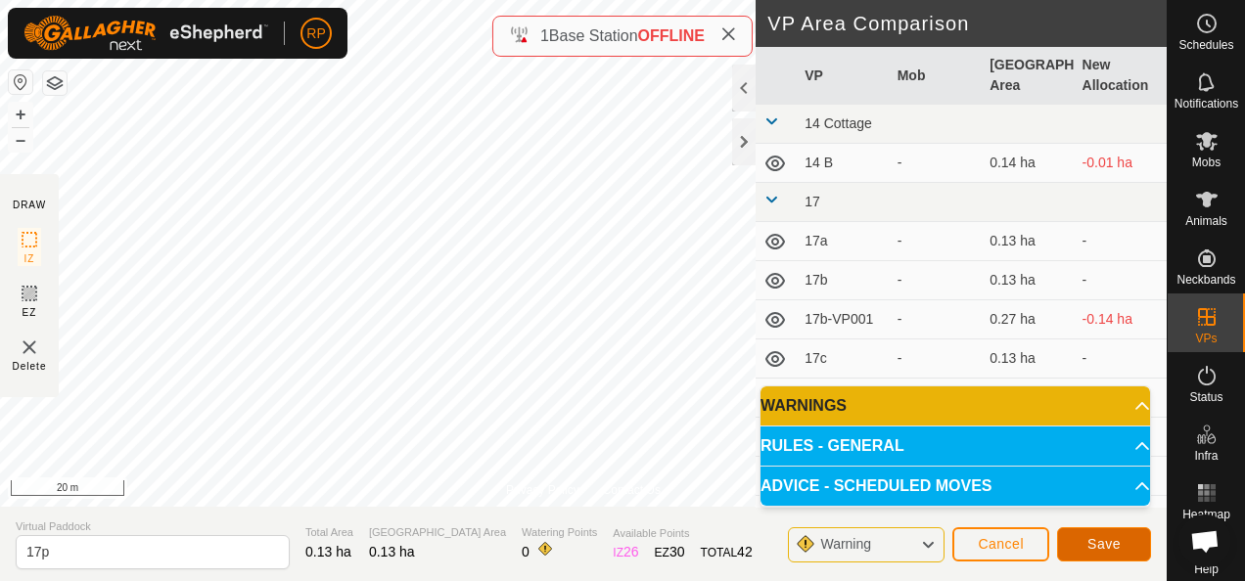
click at [1094, 545] on span "Save" at bounding box center [1104, 544] width 33 height 16
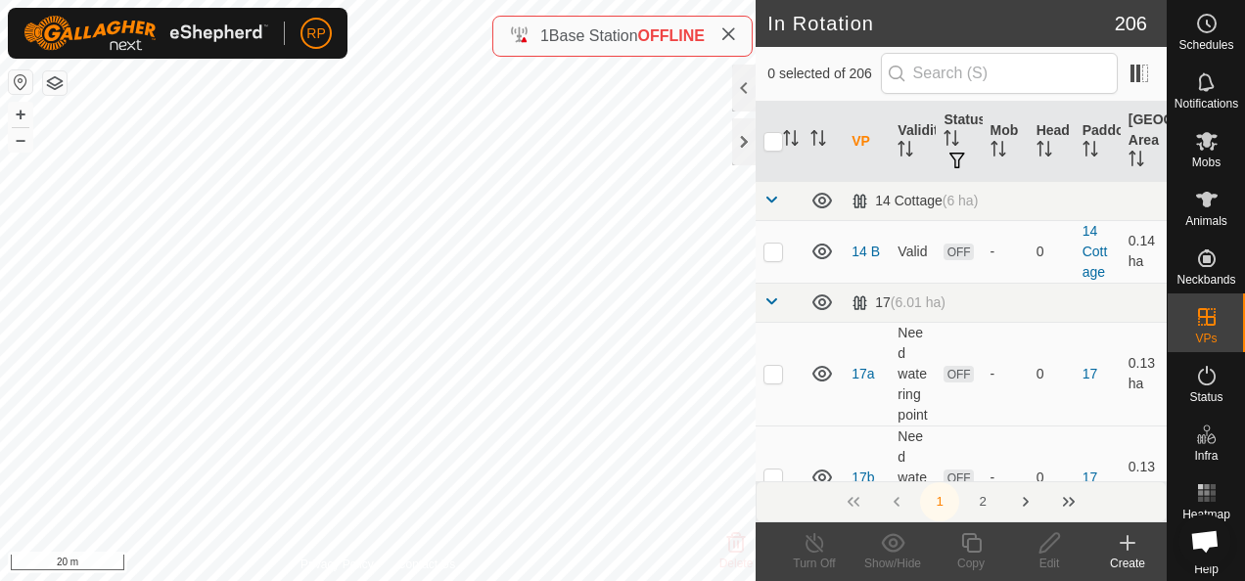
click at [1125, 543] on icon at bounding box center [1128, 543] width 14 height 0
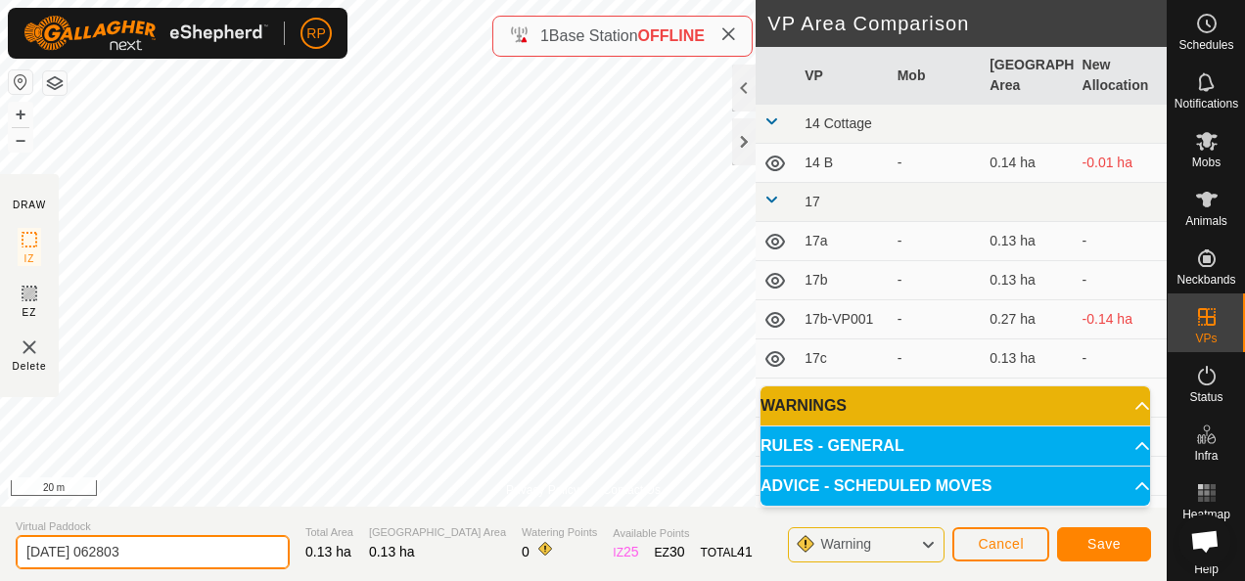
click at [162, 552] on input "[DATE] 062803" at bounding box center [153, 552] width 274 height 34
type input "2"
type input "17q"
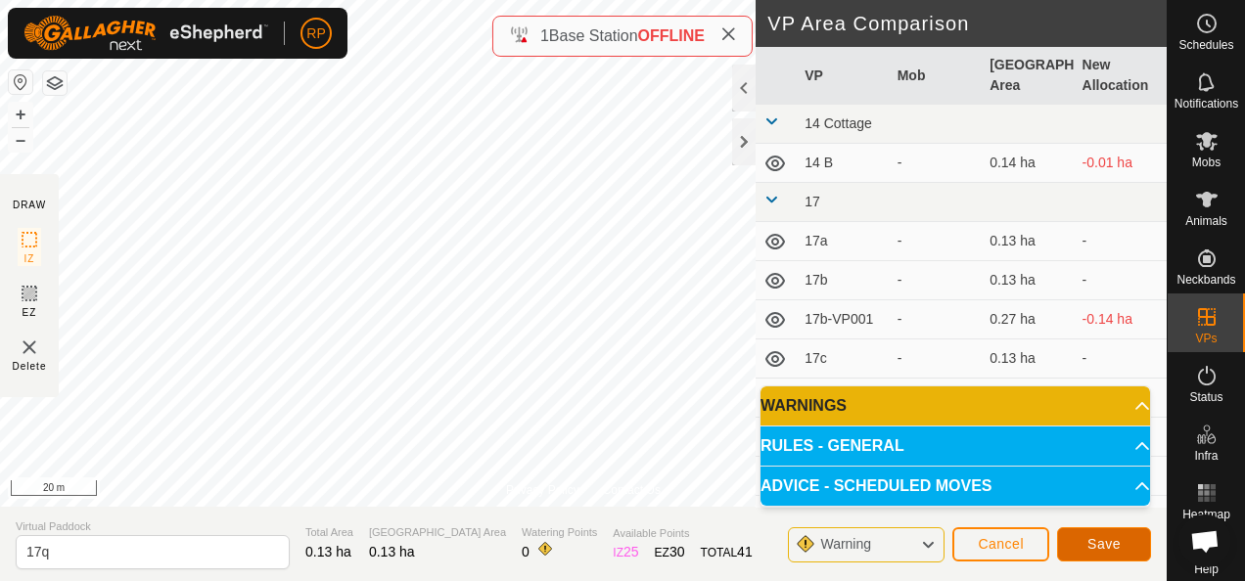
click at [1120, 545] on button "Save" at bounding box center [1104, 545] width 94 height 34
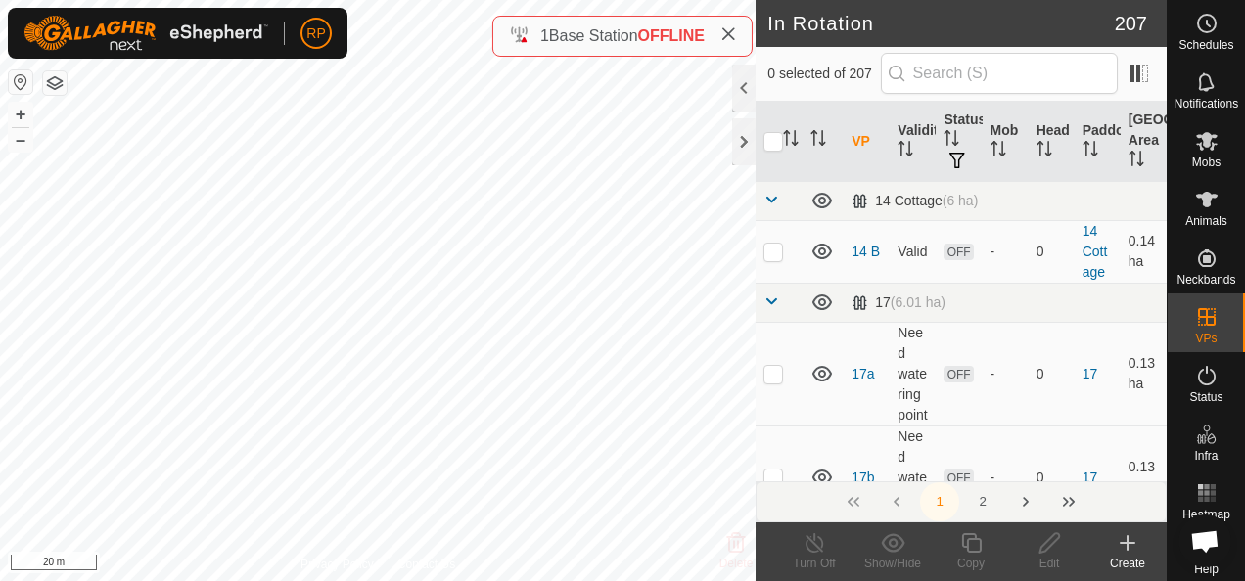
click at [1130, 546] on icon at bounding box center [1127, 543] width 23 height 23
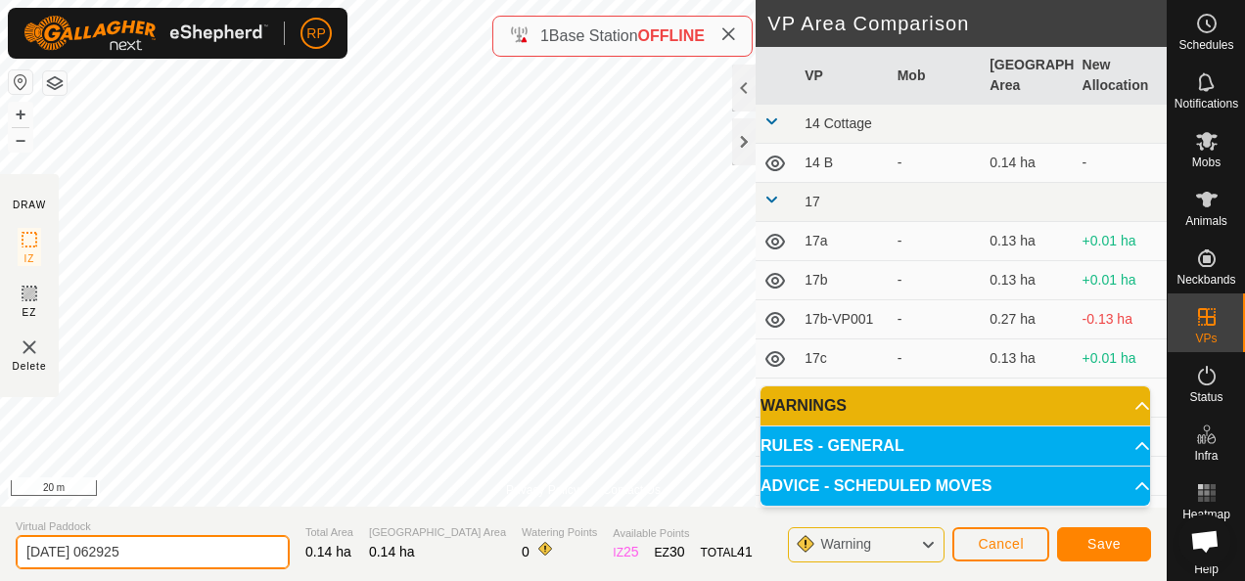
click at [162, 547] on input "[DATE] 062925" at bounding box center [153, 552] width 274 height 34
type input "2"
type input "17r"
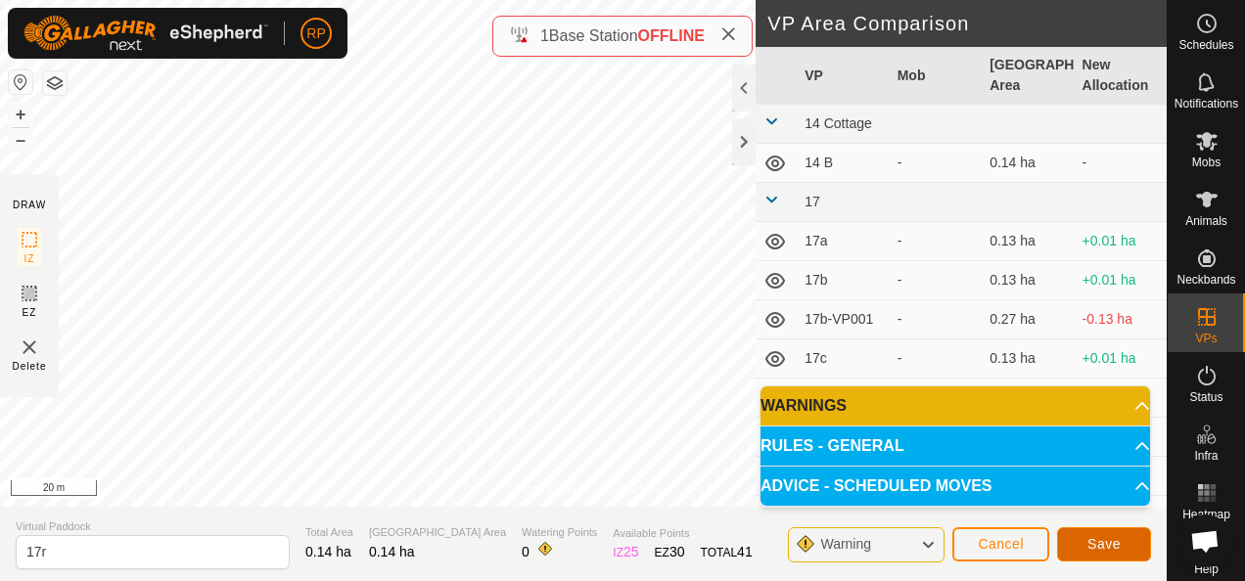
click at [1106, 551] on span "Save" at bounding box center [1104, 544] width 33 height 16
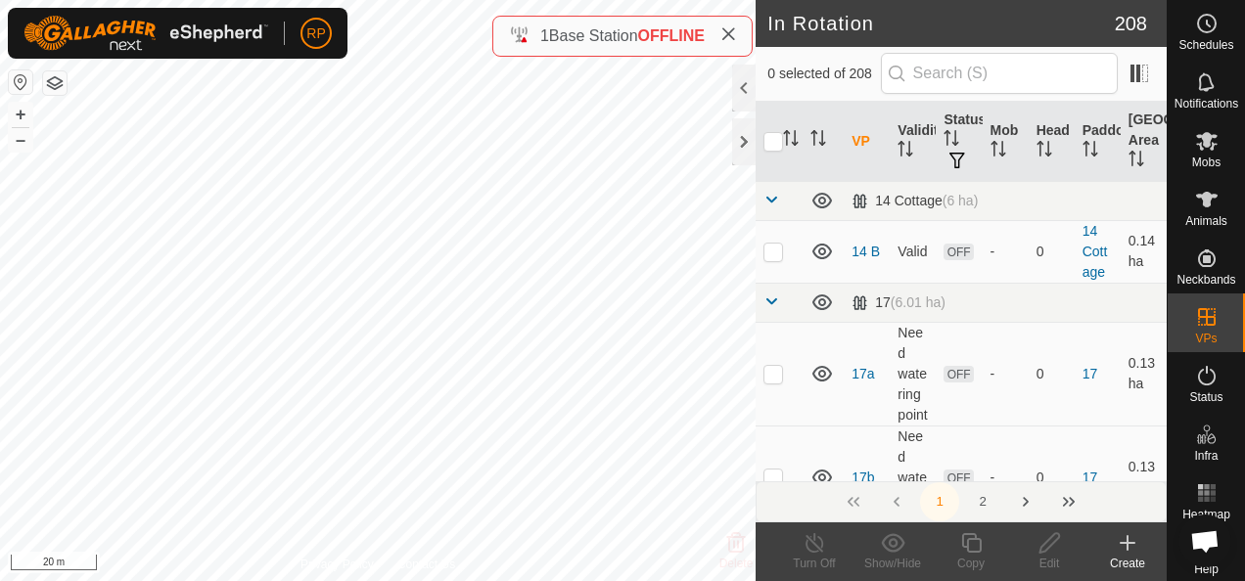
click at [1132, 543] on icon at bounding box center [1128, 543] width 14 height 0
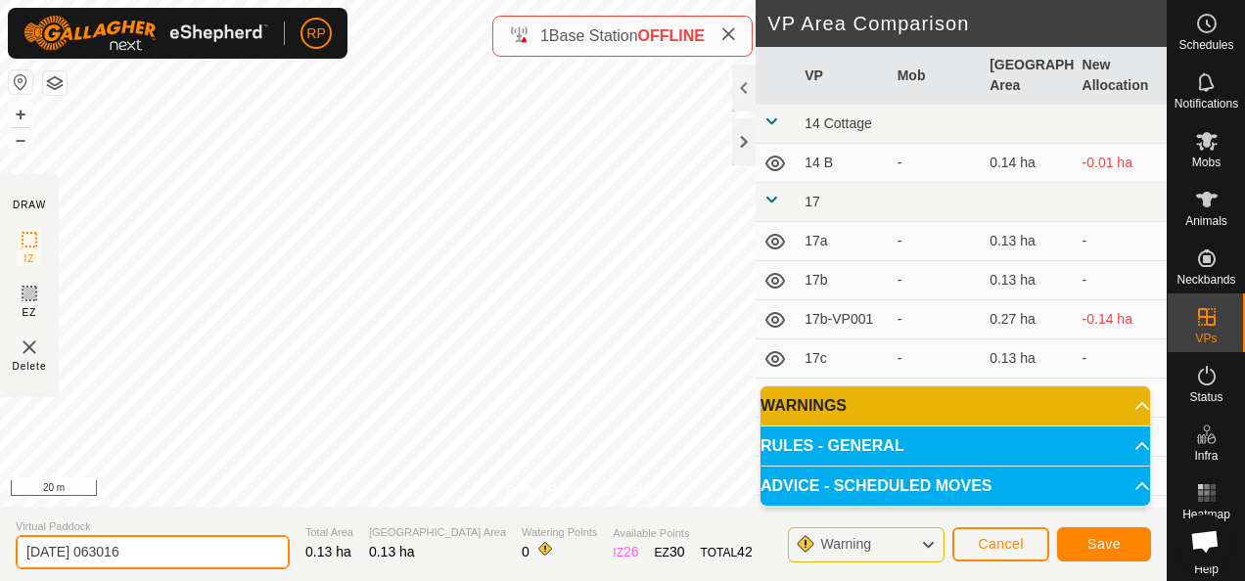
click at [152, 553] on input "[DATE] 063016" at bounding box center [153, 552] width 274 height 34
type input "2"
type input "17s"
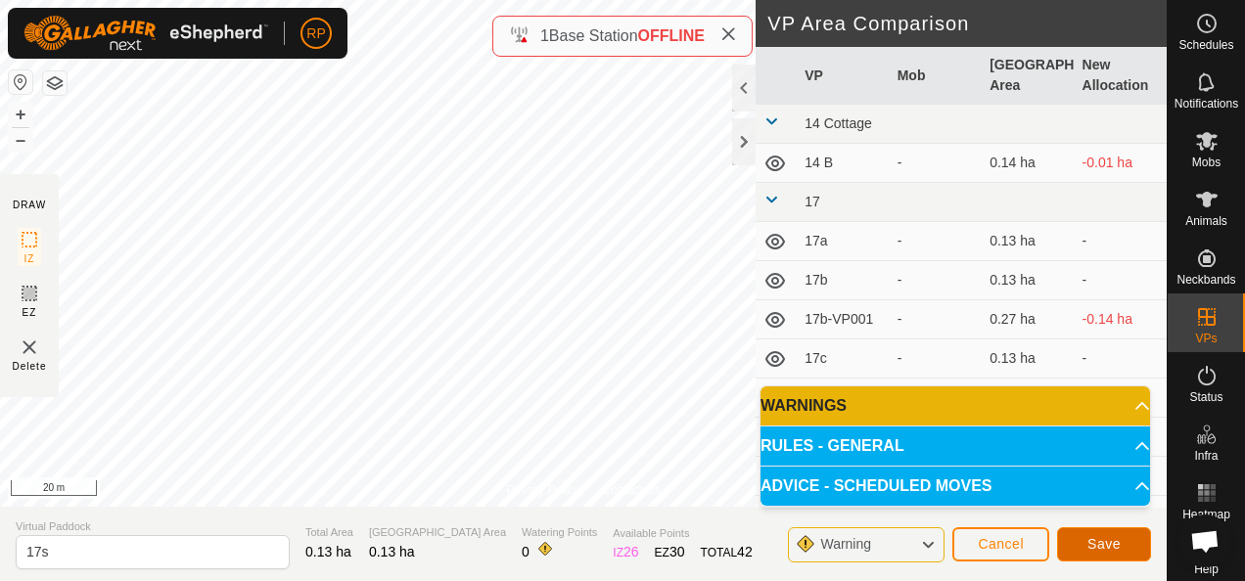
click at [1094, 547] on span "Save" at bounding box center [1104, 544] width 33 height 16
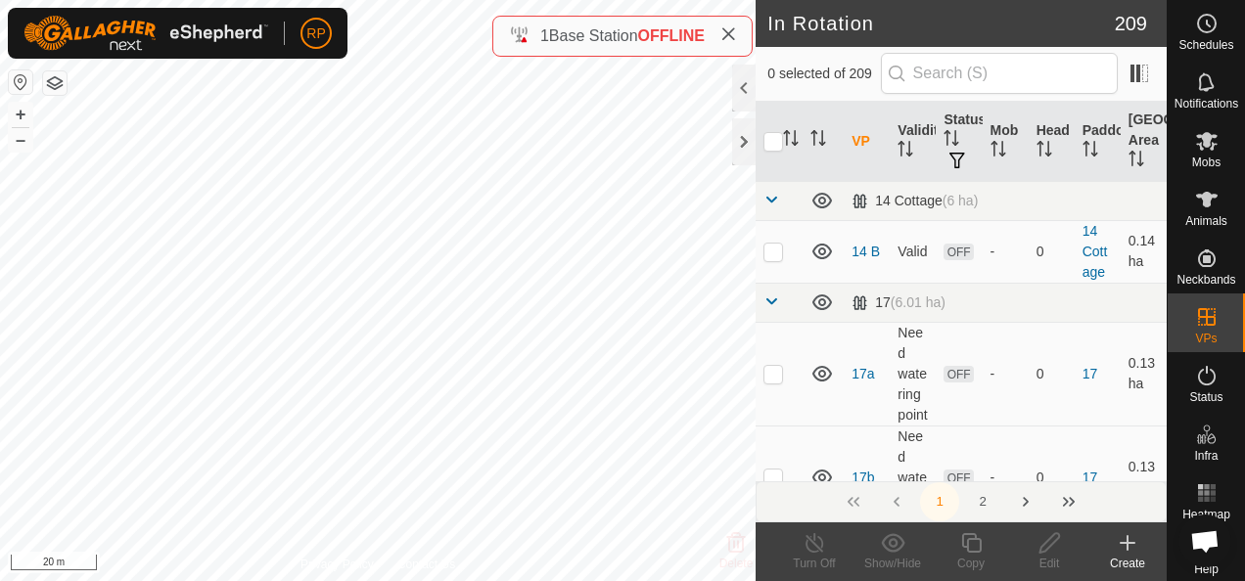
click at [1130, 540] on icon at bounding box center [1127, 543] width 23 height 23
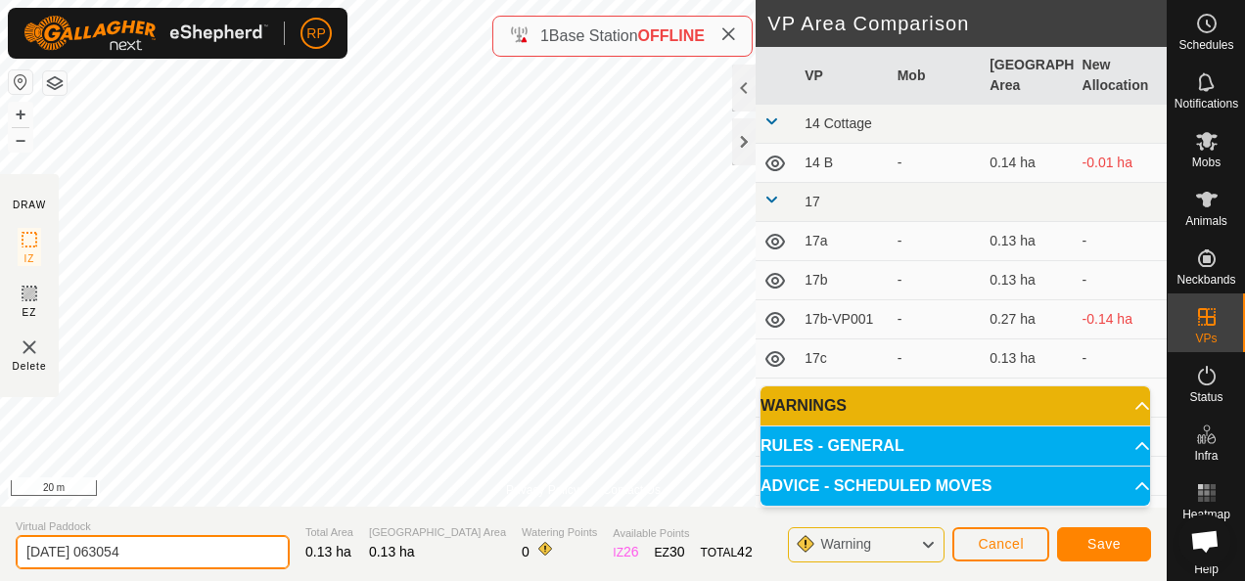
click at [166, 552] on input "[DATE] 063054" at bounding box center [153, 552] width 274 height 34
type input "2"
type input "17t"
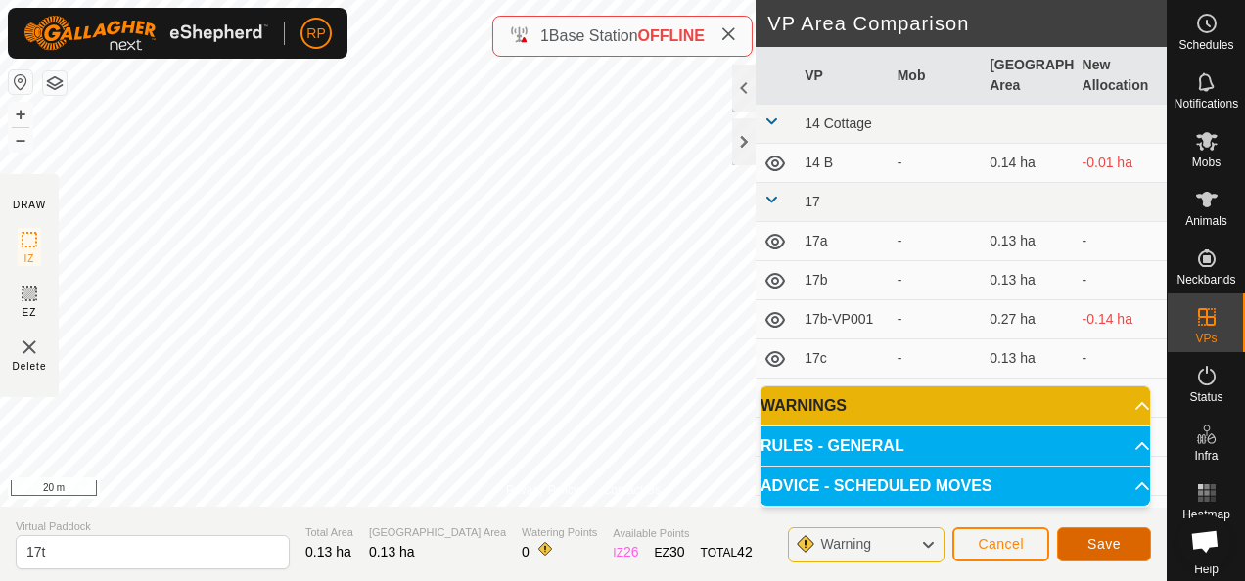
click at [1104, 546] on span "Save" at bounding box center [1104, 544] width 33 height 16
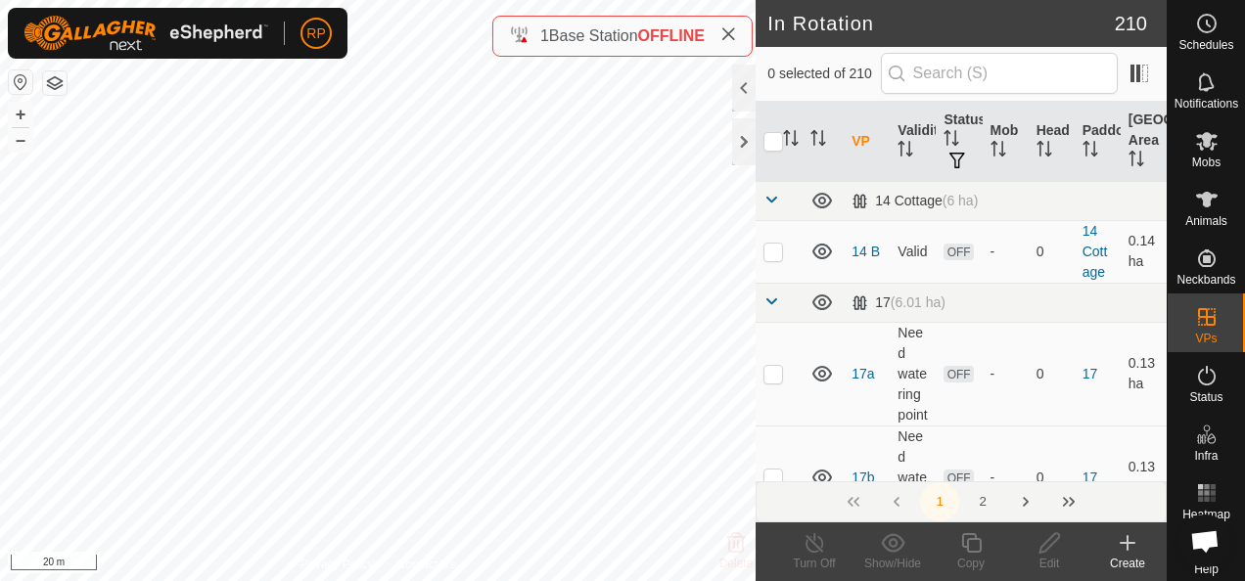
click at [1132, 541] on icon at bounding box center [1127, 543] width 23 height 23
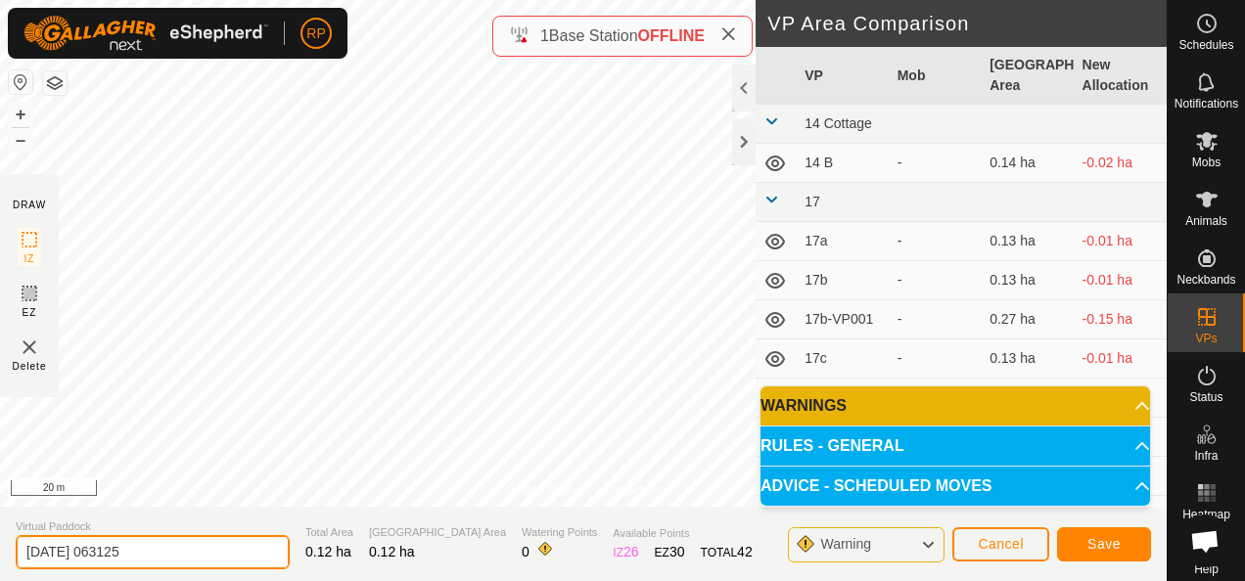
click at [165, 551] on input "[DATE] 063125" at bounding box center [153, 552] width 274 height 34
type input "2"
type input "17u"
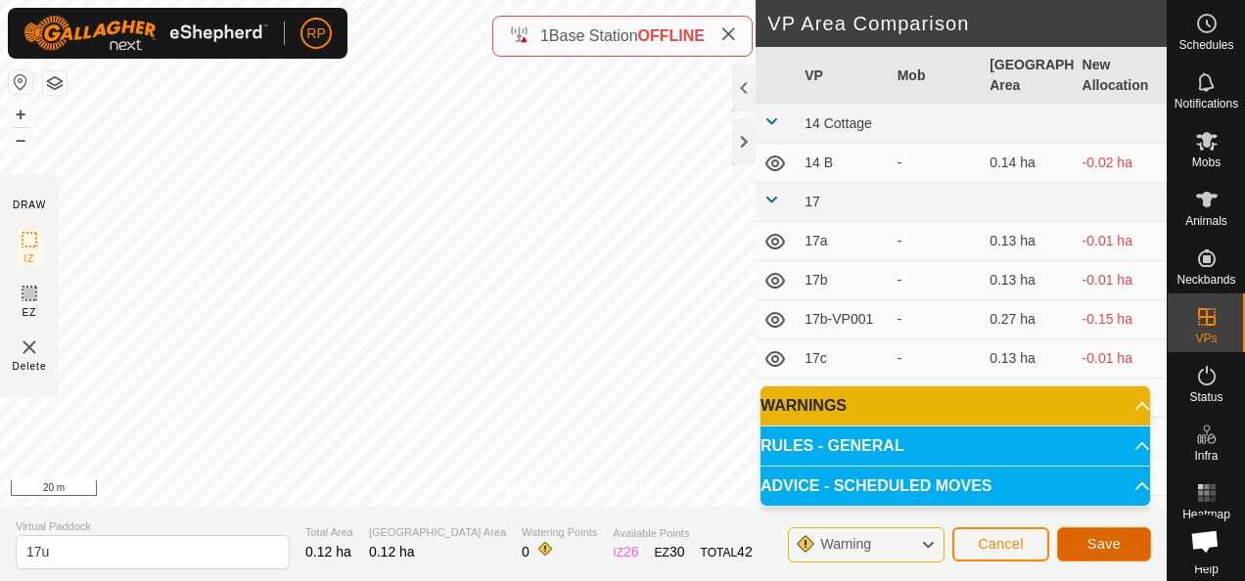
click at [1110, 542] on span "Save" at bounding box center [1104, 544] width 33 height 16
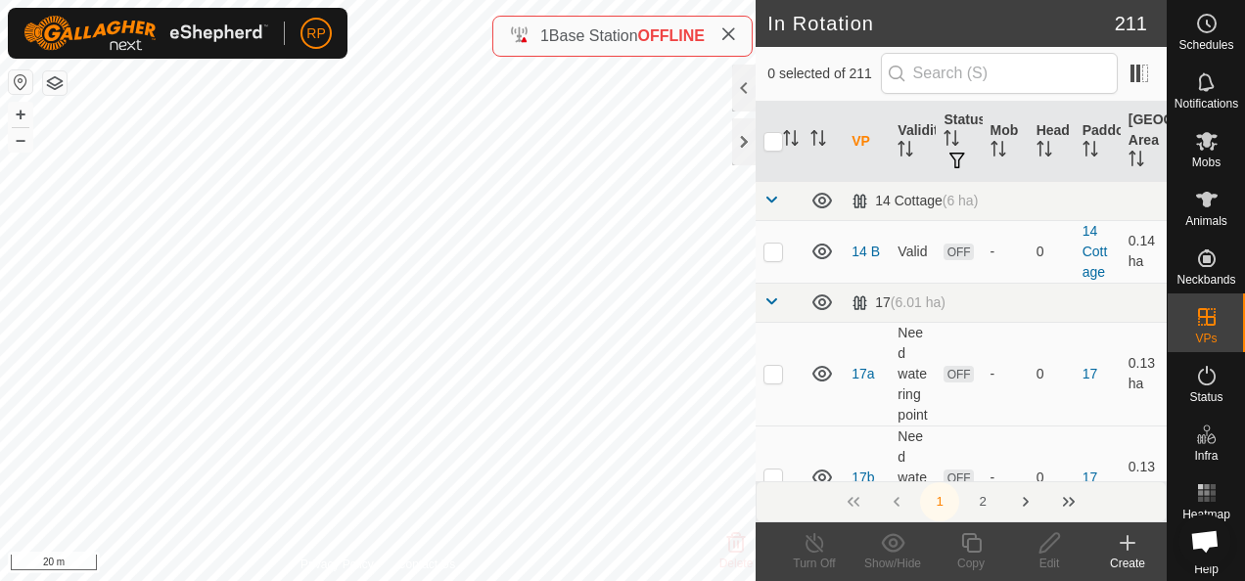
click at [1126, 543] on icon at bounding box center [1128, 543] width 14 height 0
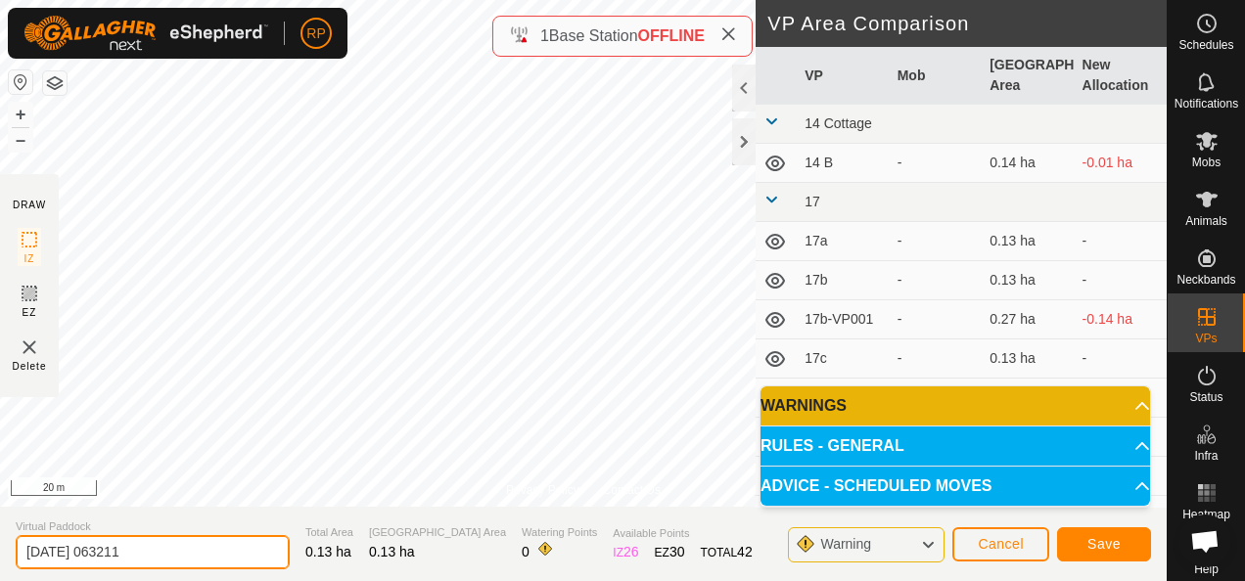
click at [153, 556] on input "[DATE] 063211" at bounding box center [153, 552] width 274 height 34
type input "2"
type input "17v"
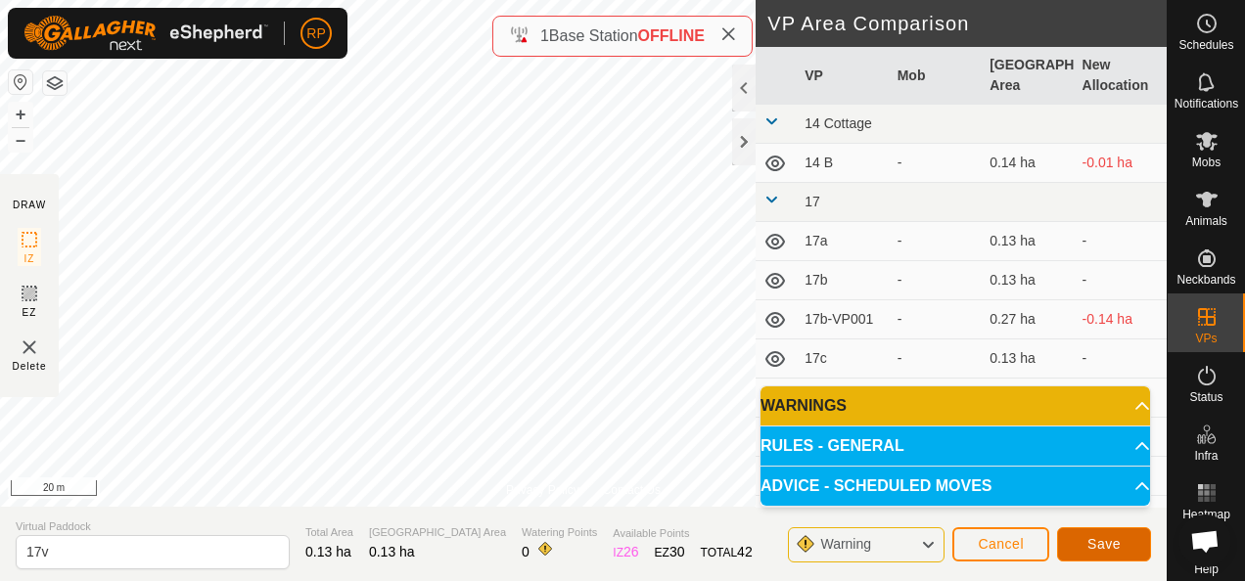
click at [1115, 550] on span "Save" at bounding box center [1104, 544] width 33 height 16
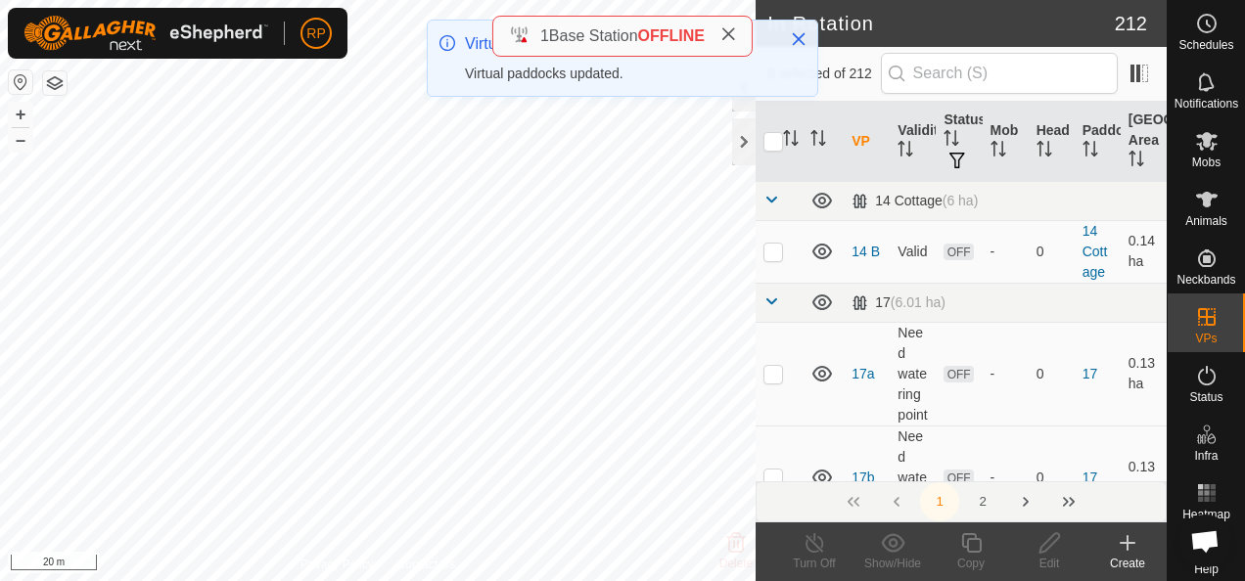
checkbox input "true"
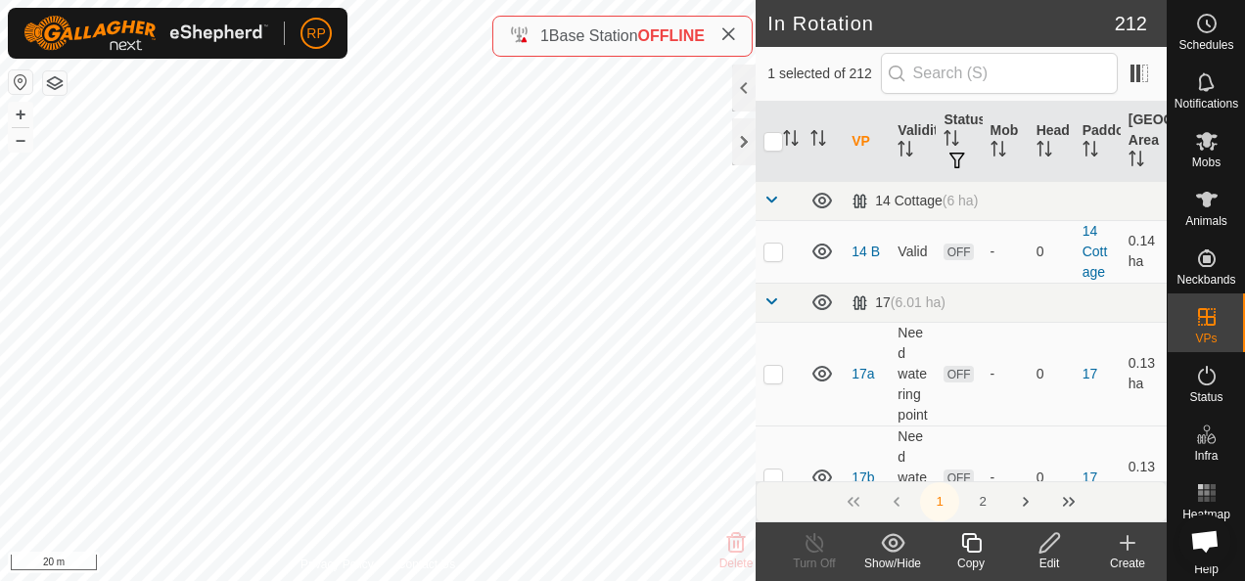
click at [1046, 550] on icon at bounding box center [1050, 543] width 20 height 20
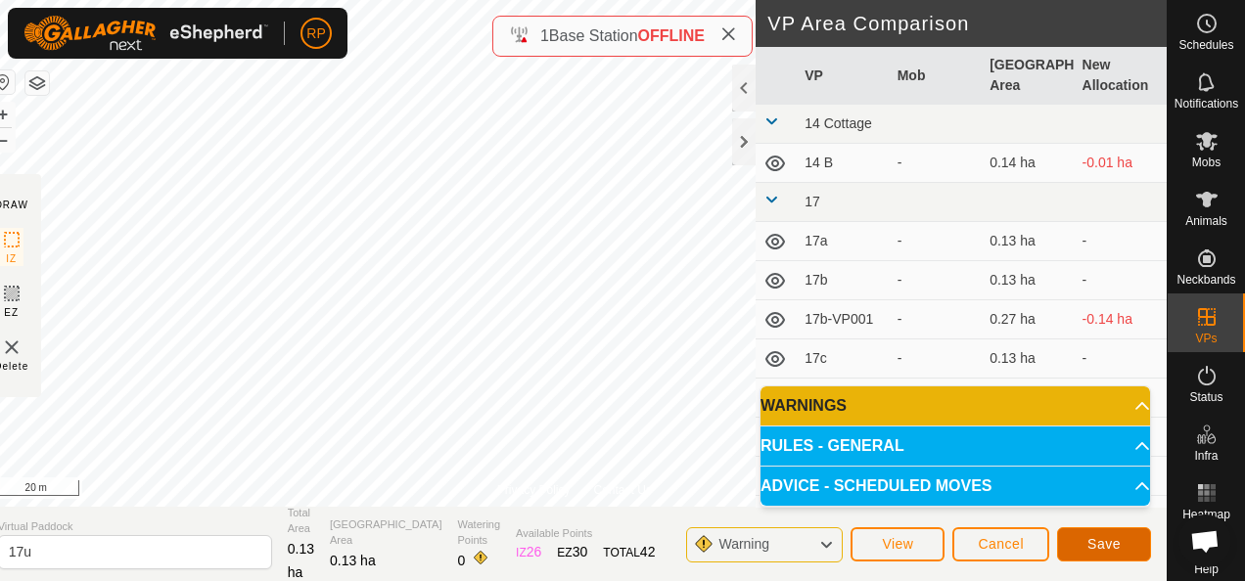
click at [1109, 544] on span "Save" at bounding box center [1104, 544] width 33 height 16
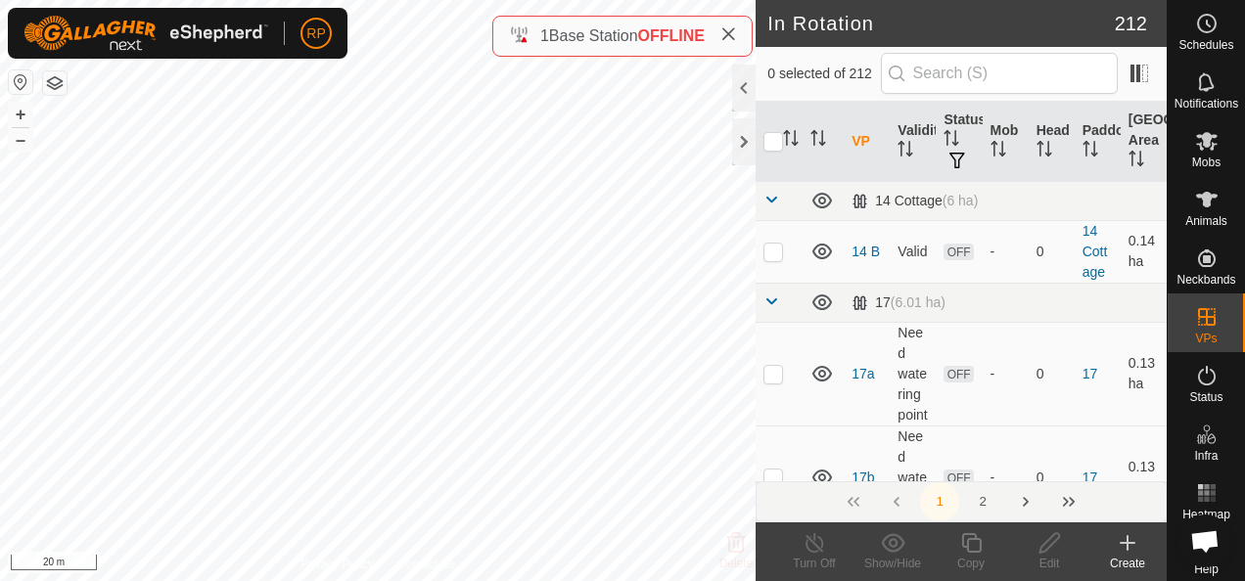
click at [1130, 540] on icon at bounding box center [1127, 543] width 23 height 23
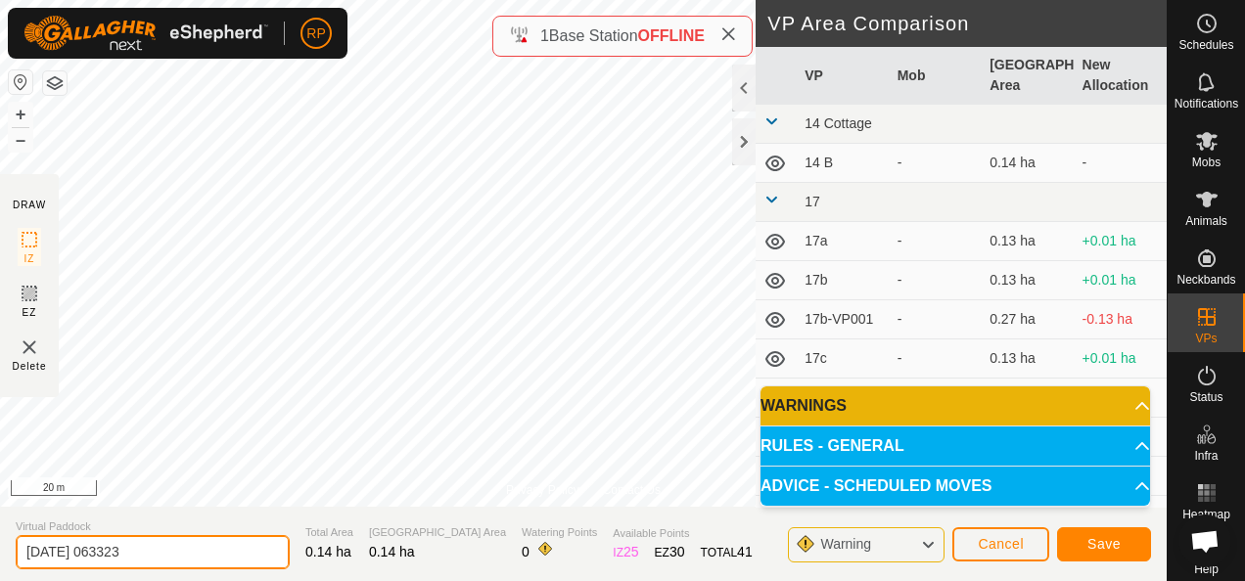
click at [174, 554] on input "[DATE] 063323" at bounding box center [153, 552] width 274 height 34
type input "2"
type input "17w"
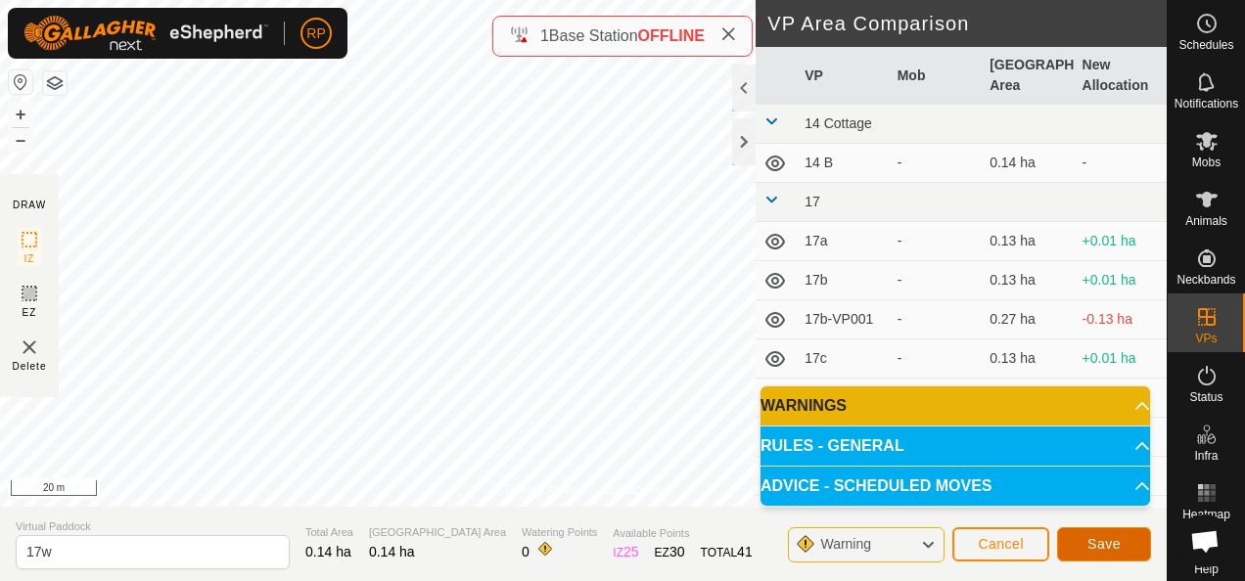
click at [1098, 552] on span "Save" at bounding box center [1104, 544] width 33 height 16
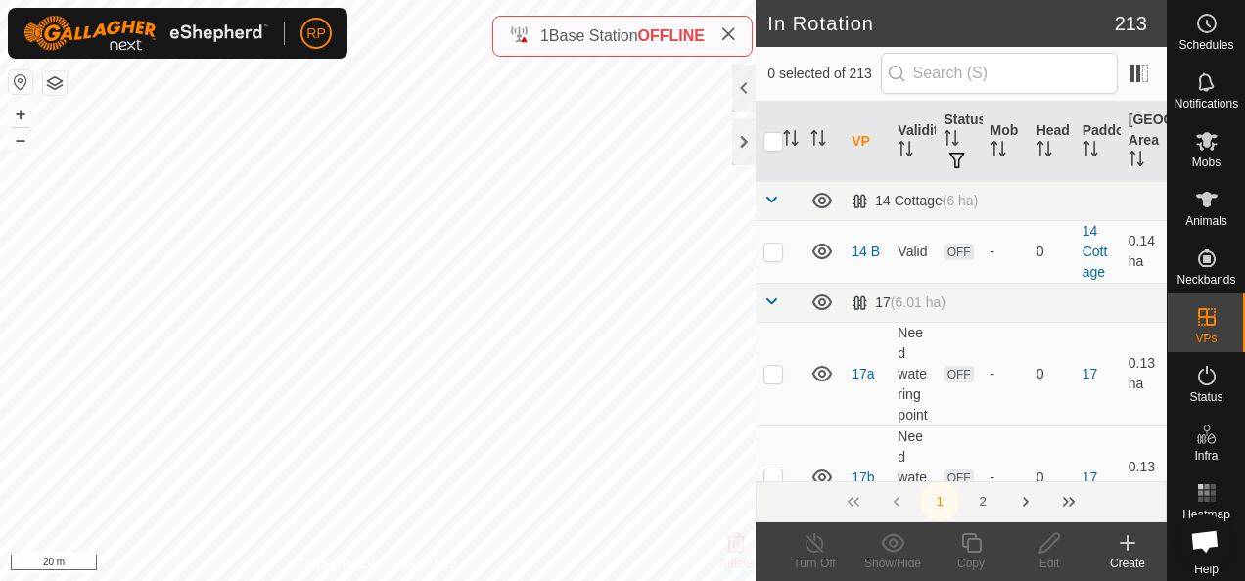
click at [1133, 543] on icon at bounding box center [1128, 543] width 14 height 0
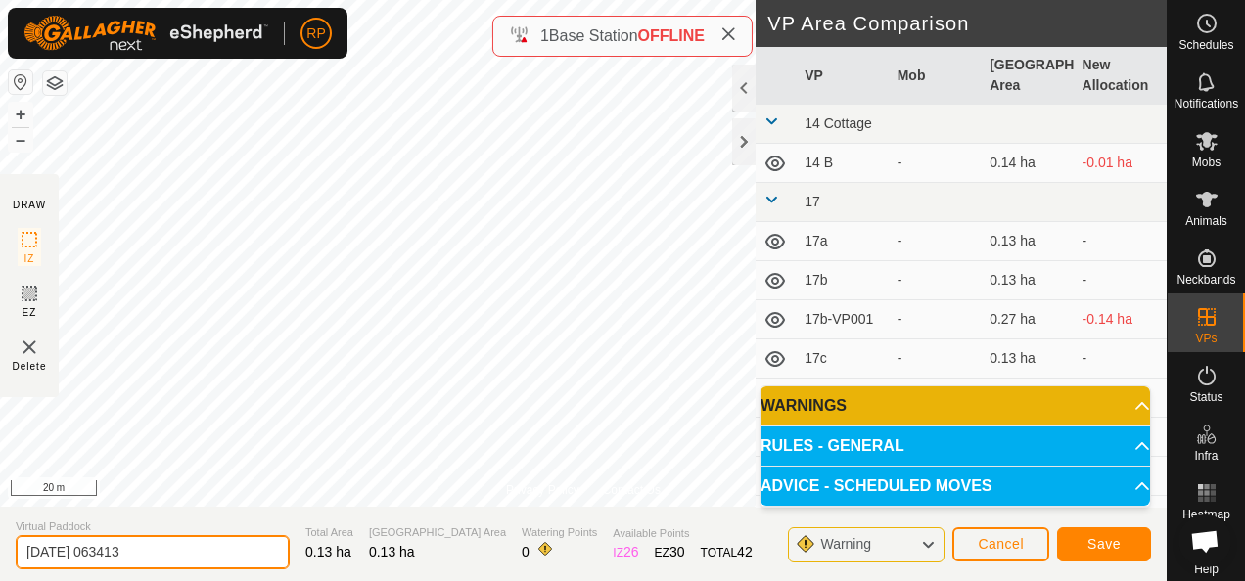
click at [152, 550] on input "[DATE] 063413" at bounding box center [153, 552] width 274 height 34
type input "2"
type input "17x"
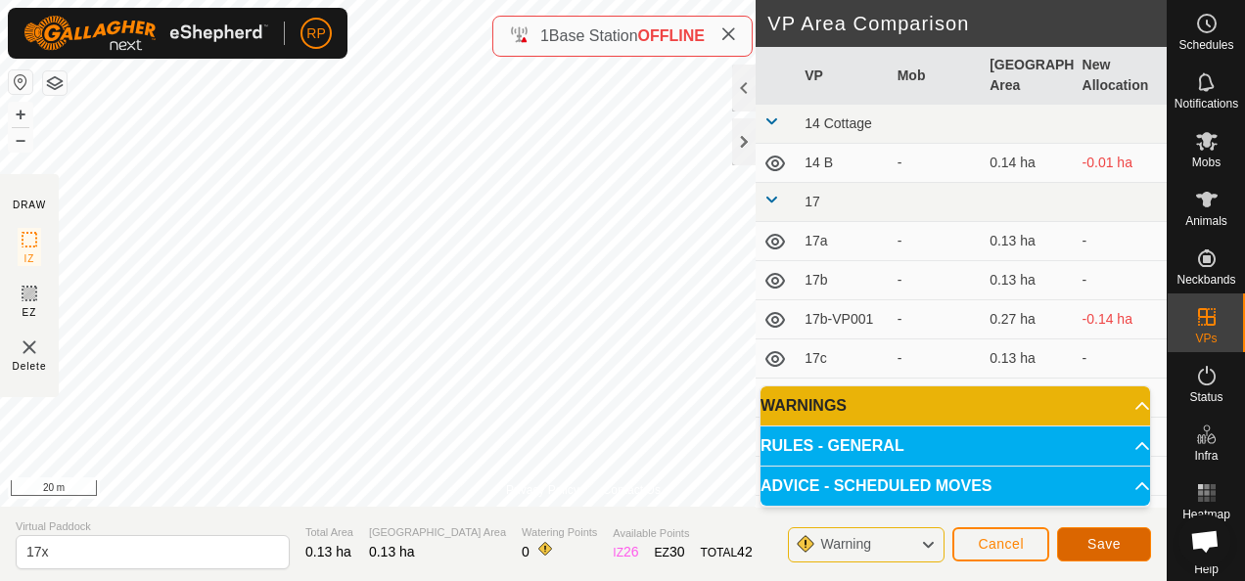
click at [1090, 539] on span "Save" at bounding box center [1104, 544] width 33 height 16
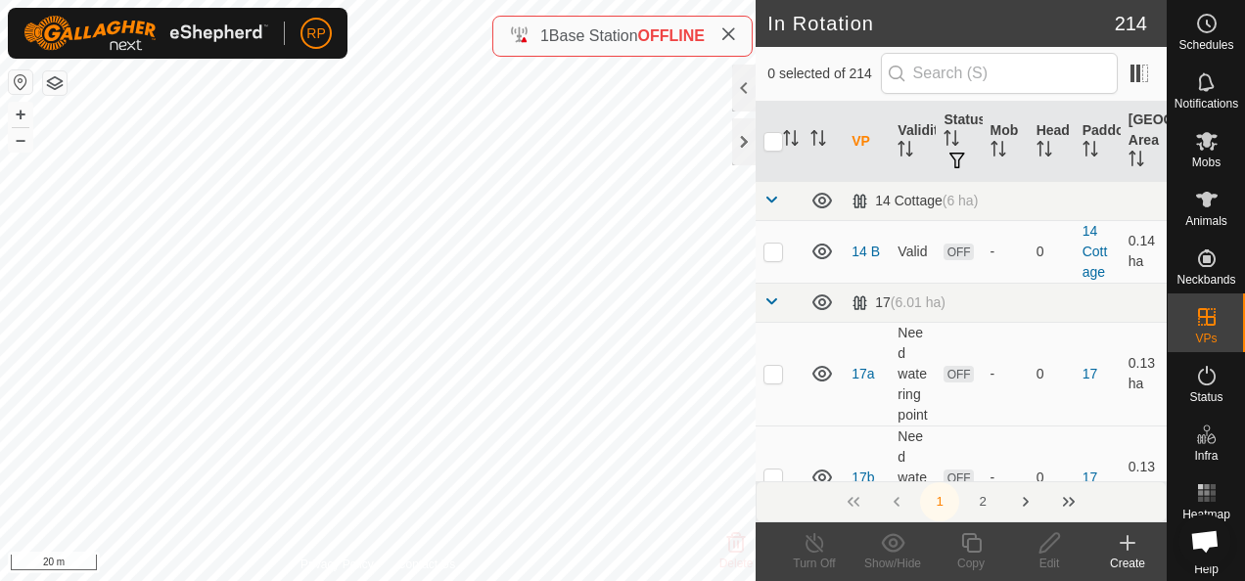
click at [1126, 540] on icon at bounding box center [1127, 543] width 23 height 23
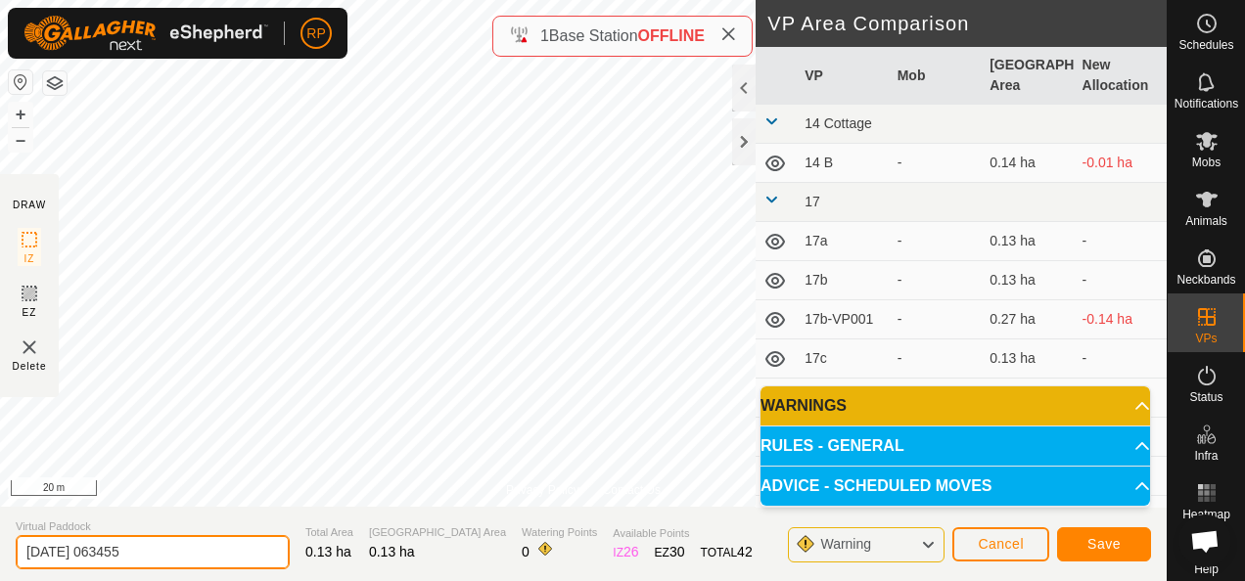
click at [157, 548] on input "[DATE] 063455" at bounding box center [153, 552] width 274 height 34
type input "2"
type input "17y"
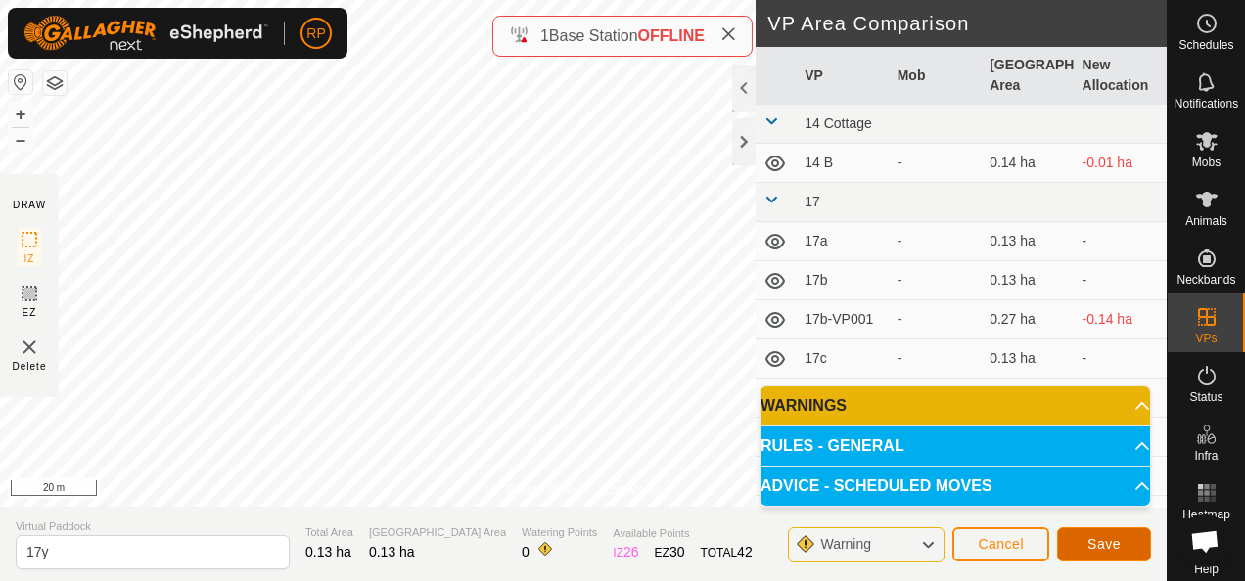
click at [1109, 546] on span "Save" at bounding box center [1104, 544] width 33 height 16
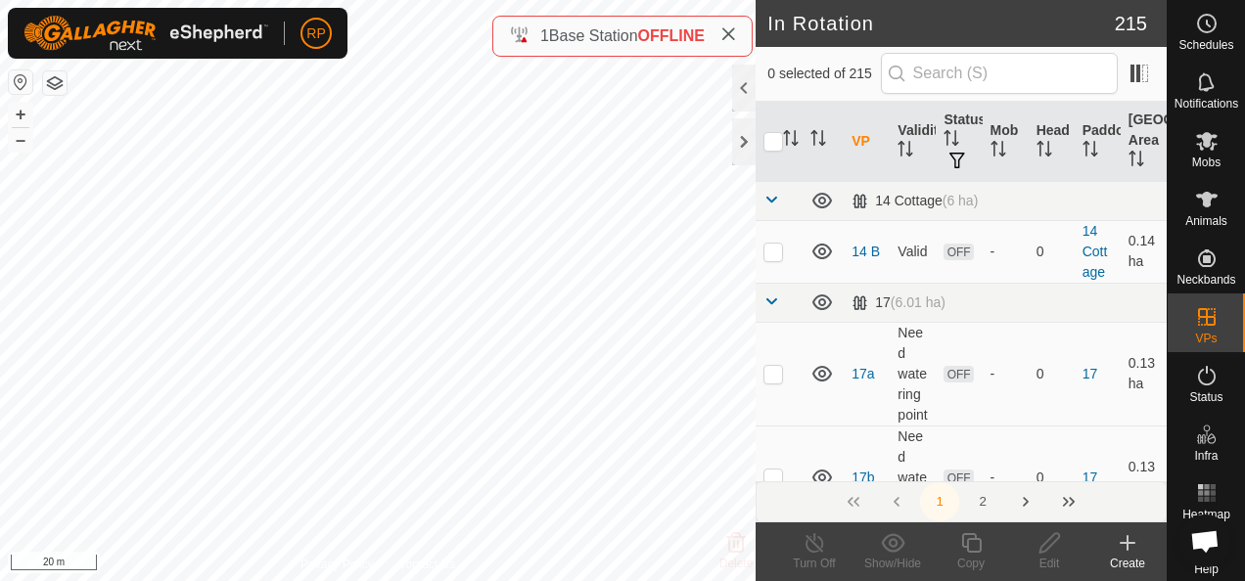
click at [1124, 543] on icon at bounding box center [1128, 543] width 14 height 0
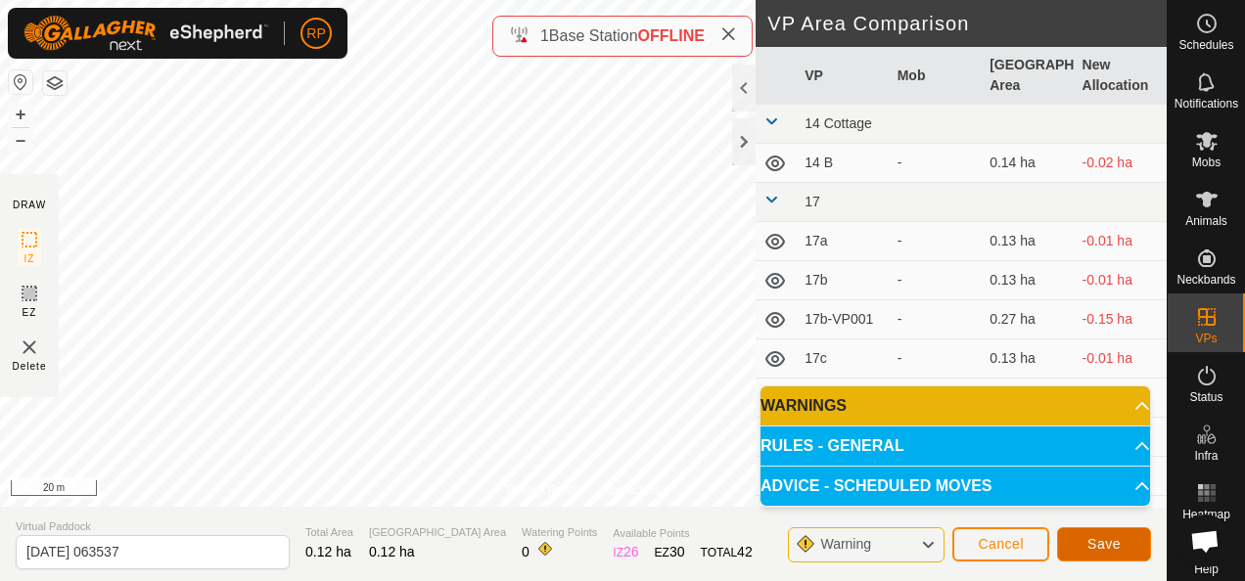
click at [1098, 542] on span "Save" at bounding box center [1104, 544] width 33 height 16
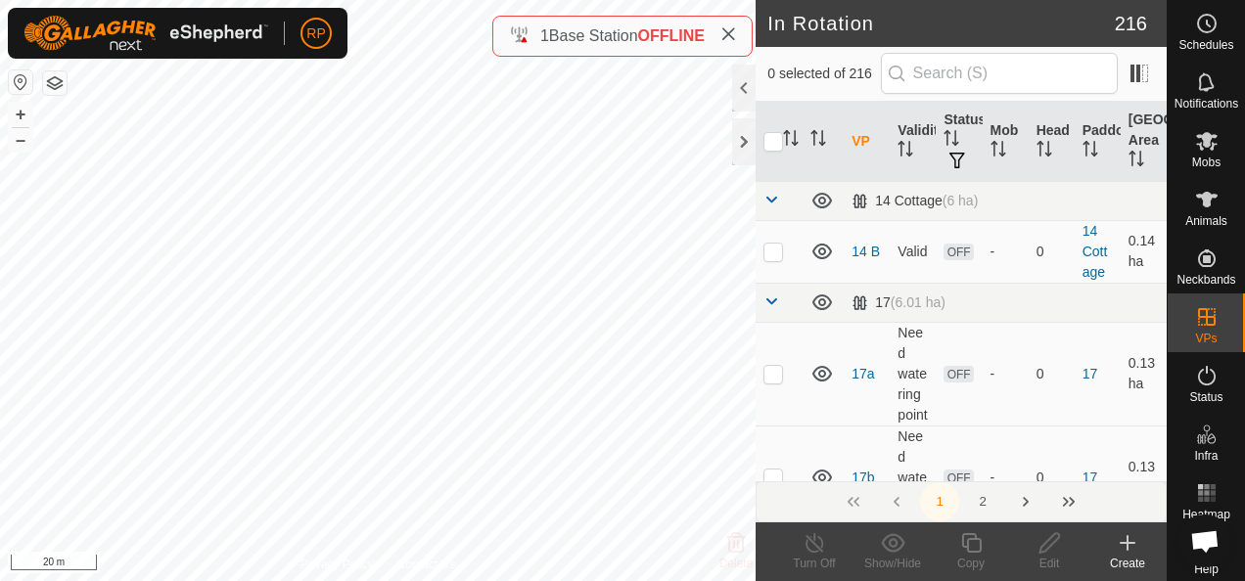
click at [1127, 543] on icon at bounding box center [1128, 543] width 14 height 0
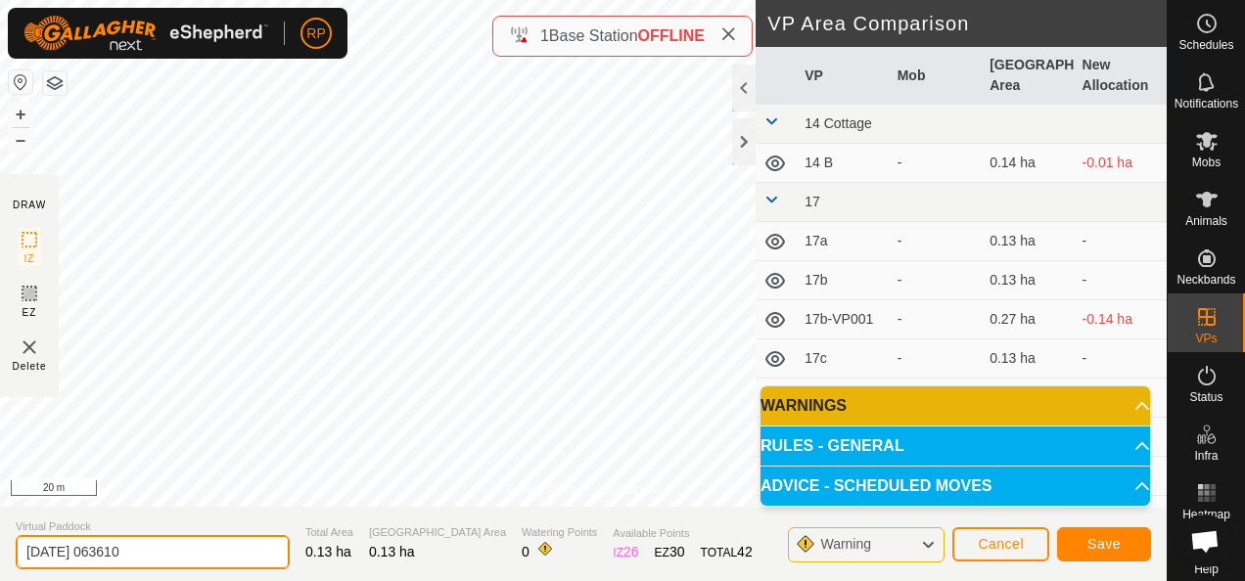
click at [151, 556] on input "[DATE] 063610" at bounding box center [153, 552] width 274 height 34
type input "2"
type input "17z"
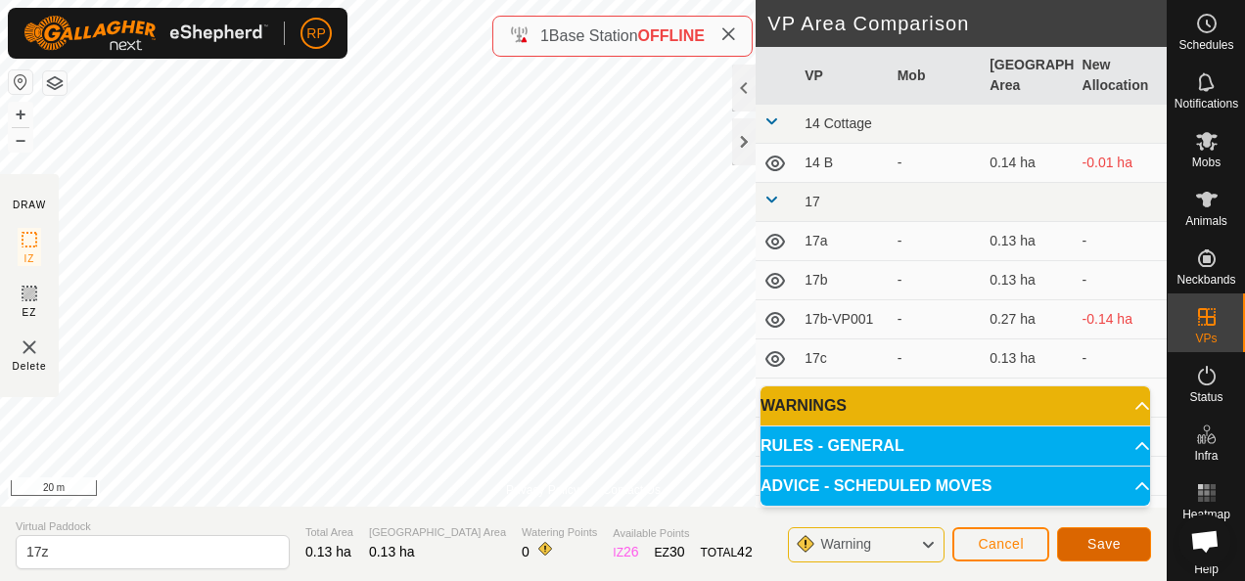
click at [1125, 550] on button "Save" at bounding box center [1104, 545] width 94 height 34
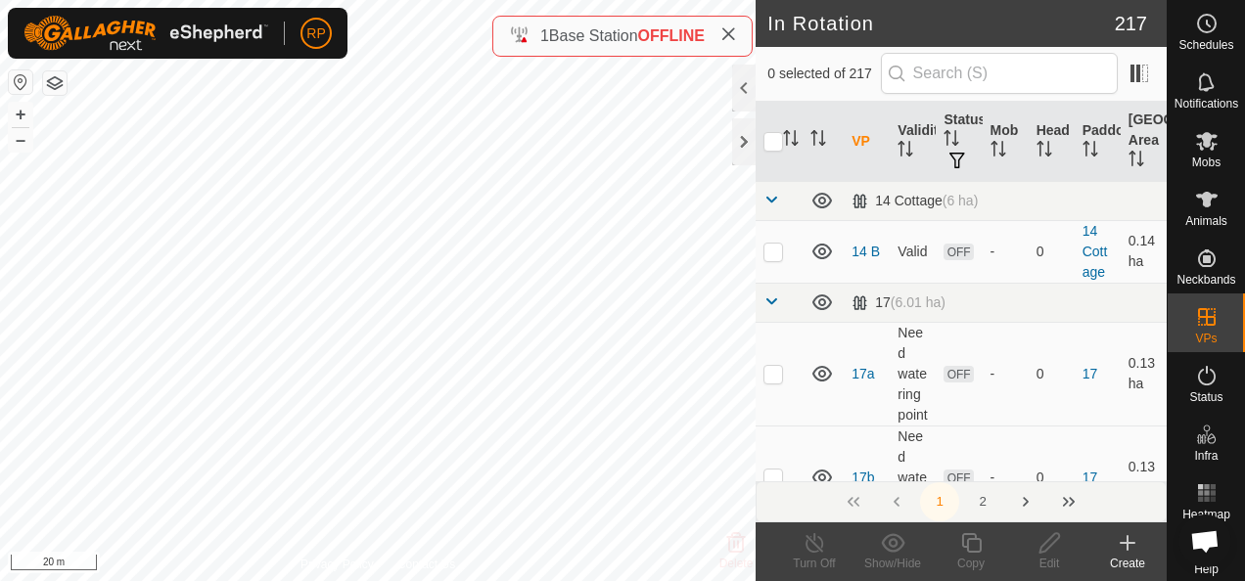
checkbox input "true"
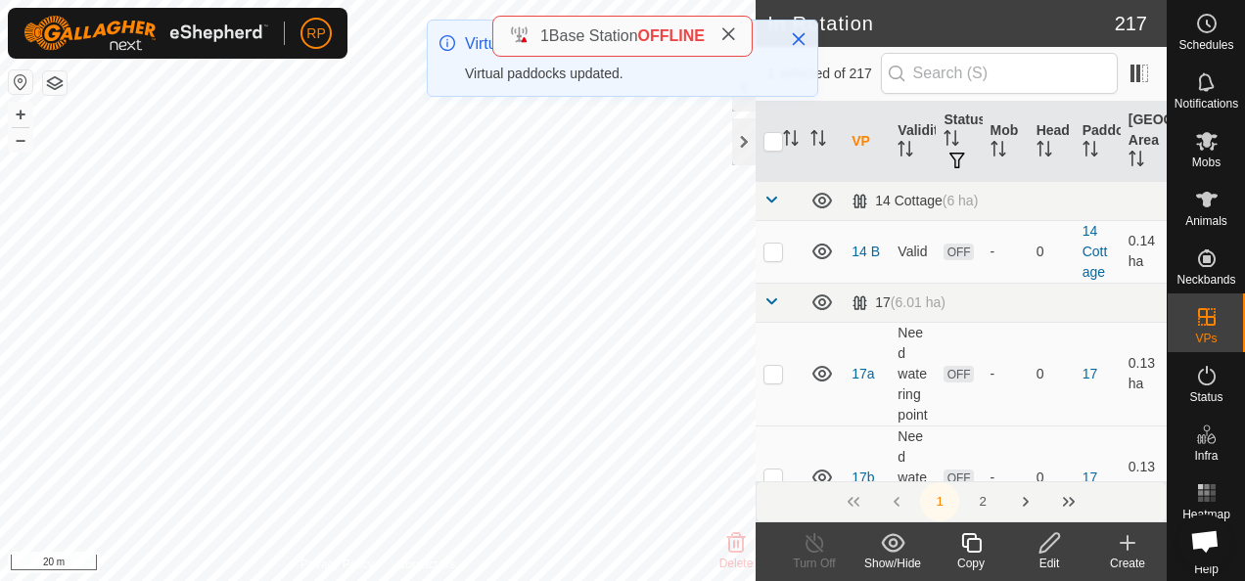
click at [1055, 546] on icon at bounding box center [1050, 543] width 24 height 23
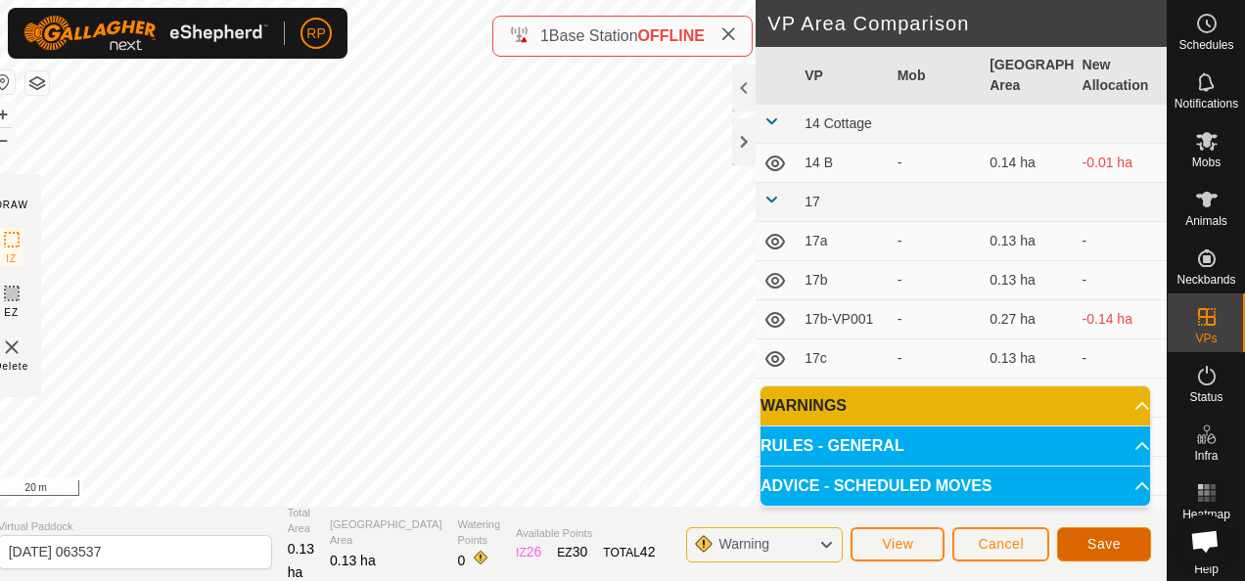
click at [1094, 546] on span "Save" at bounding box center [1104, 544] width 33 height 16
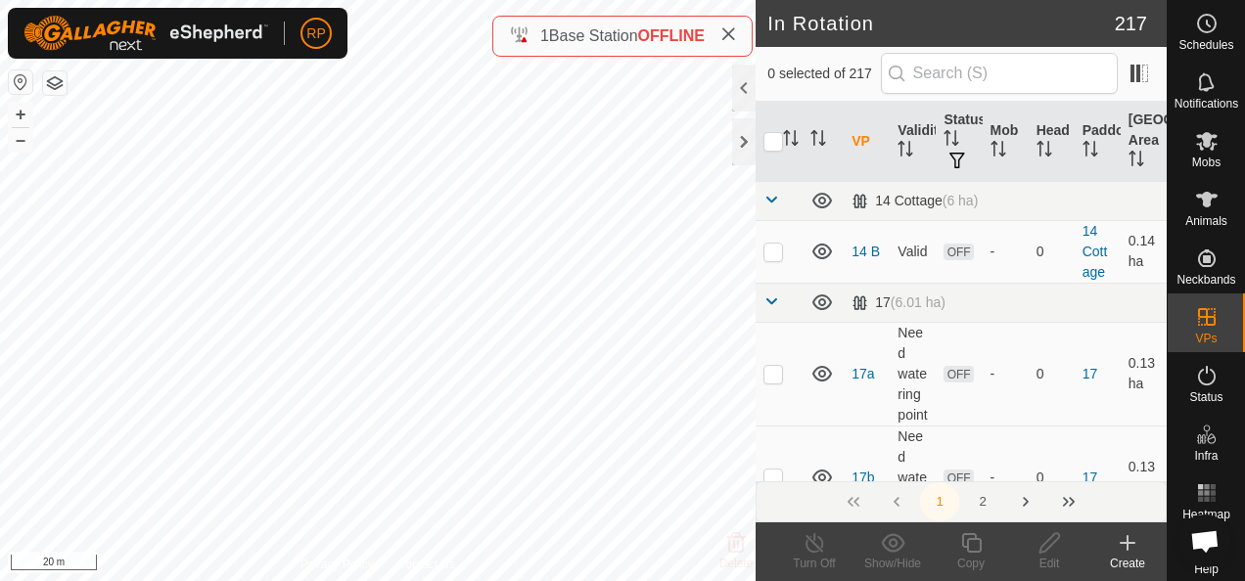
checkbox input "true"
click at [1045, 548] on icon at bounding box center [1050, 543] width 24 height 23
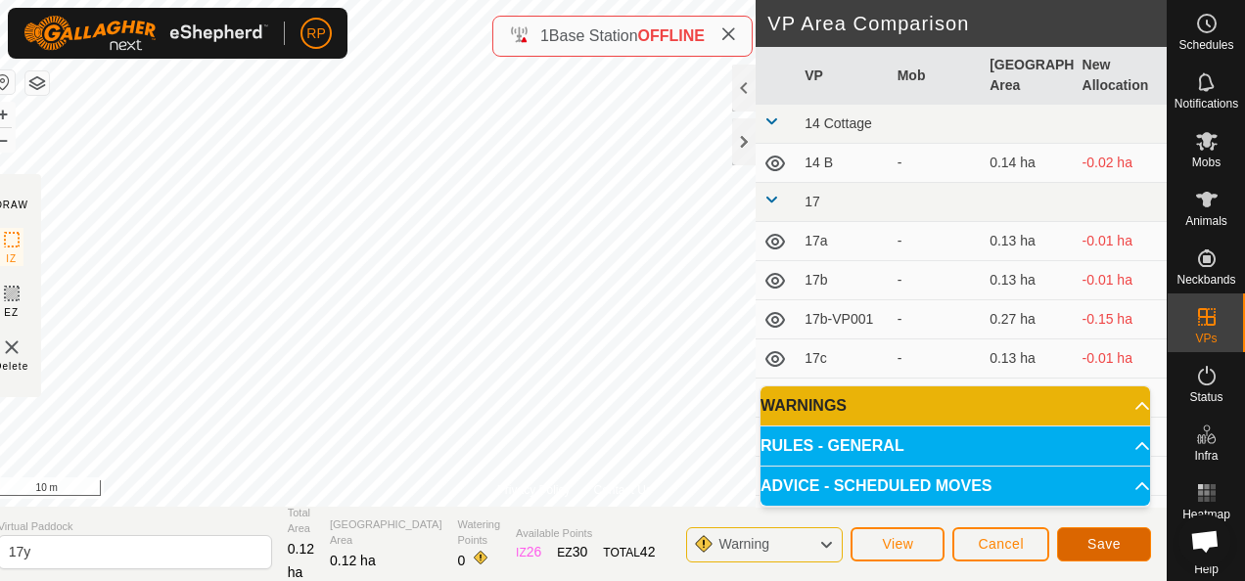
click at [1100, 537] on span "Save" at bounding box center [1104, 544] width 33 height 16
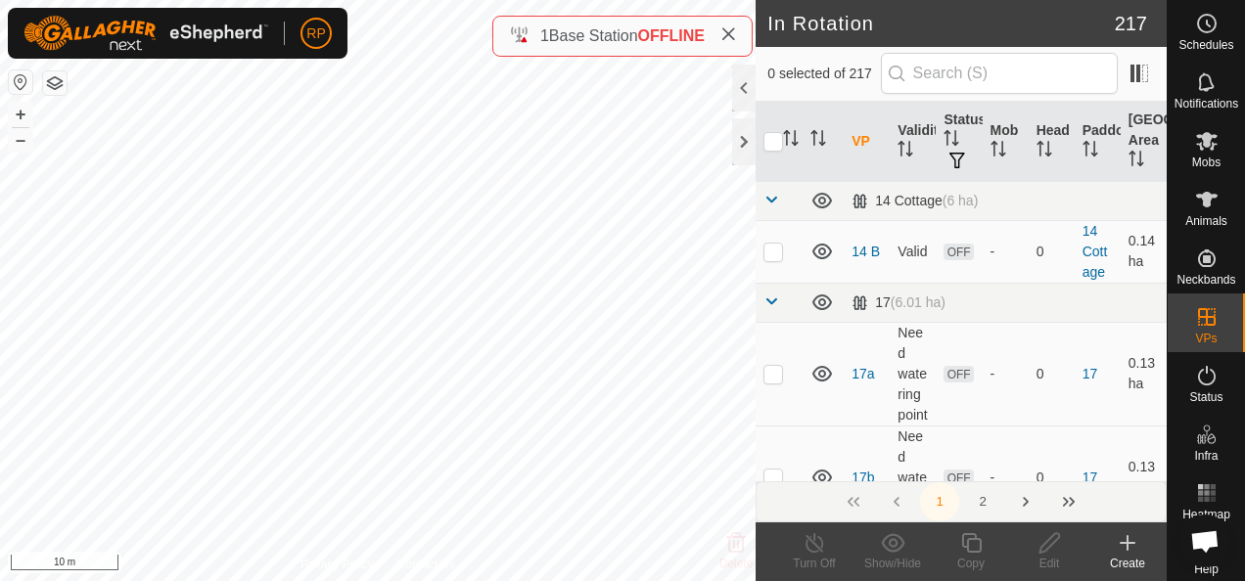
checkbox input "true"
click at [1051, 542] on icon at bounding box center [1050, 543] width 24 height 23
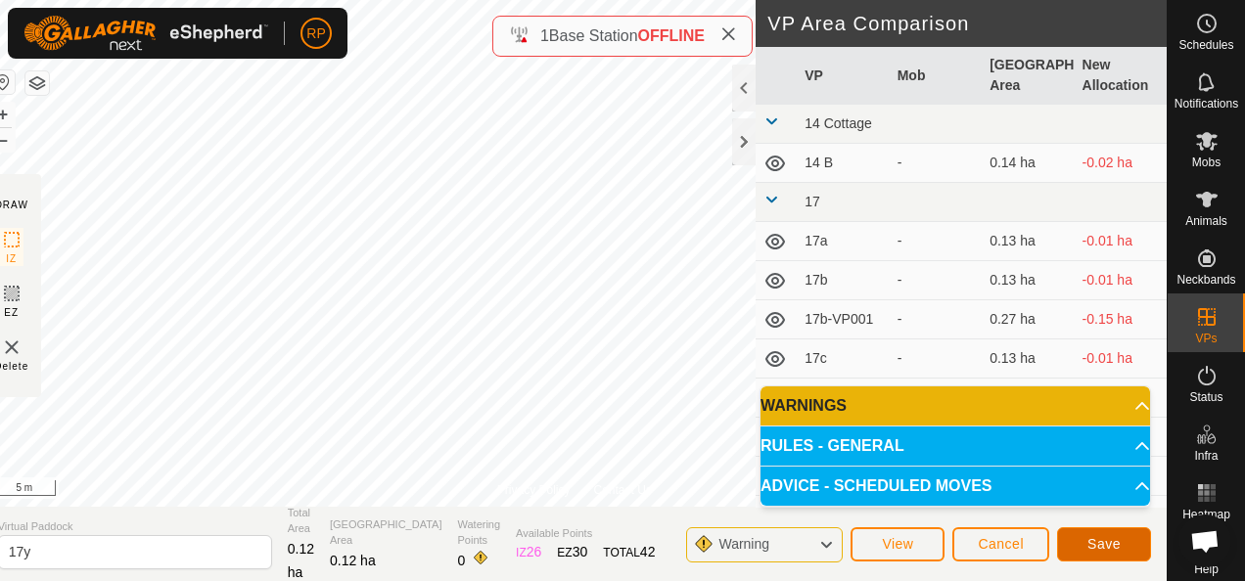
click at [1106, 544] on span "Save" at bounding box center [1104, 544] width 33 height 16
